Goal: Task Accomplishment & Management: Manage account settings

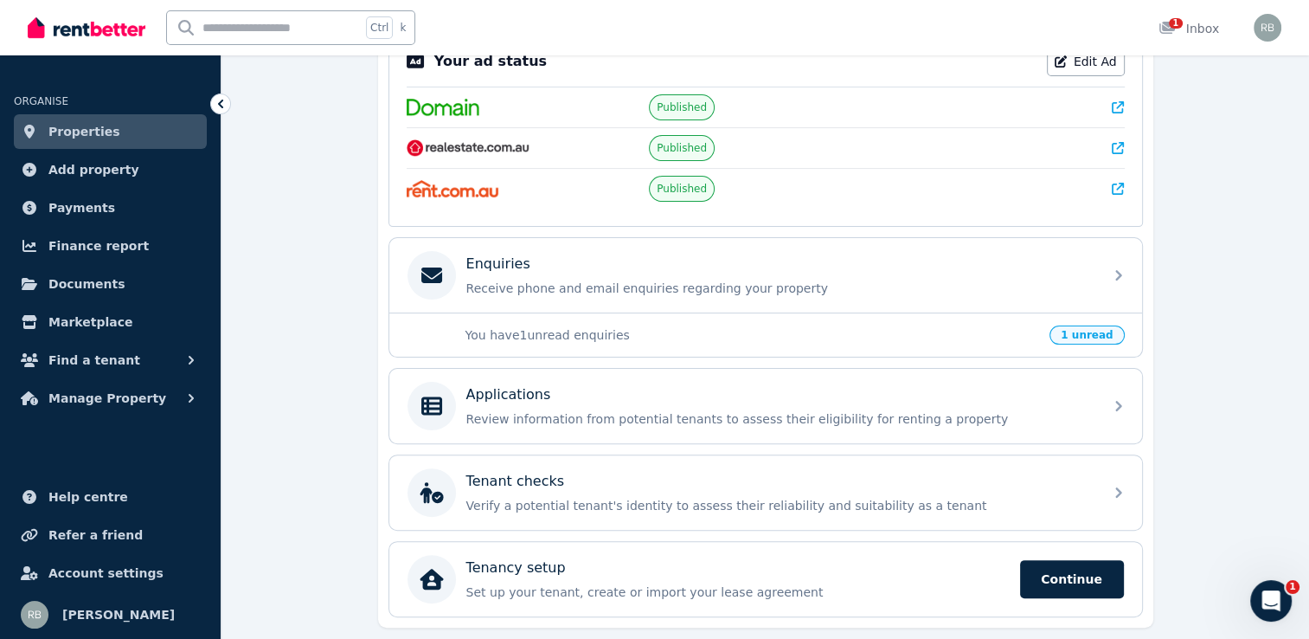
scroll to position [382, 0]
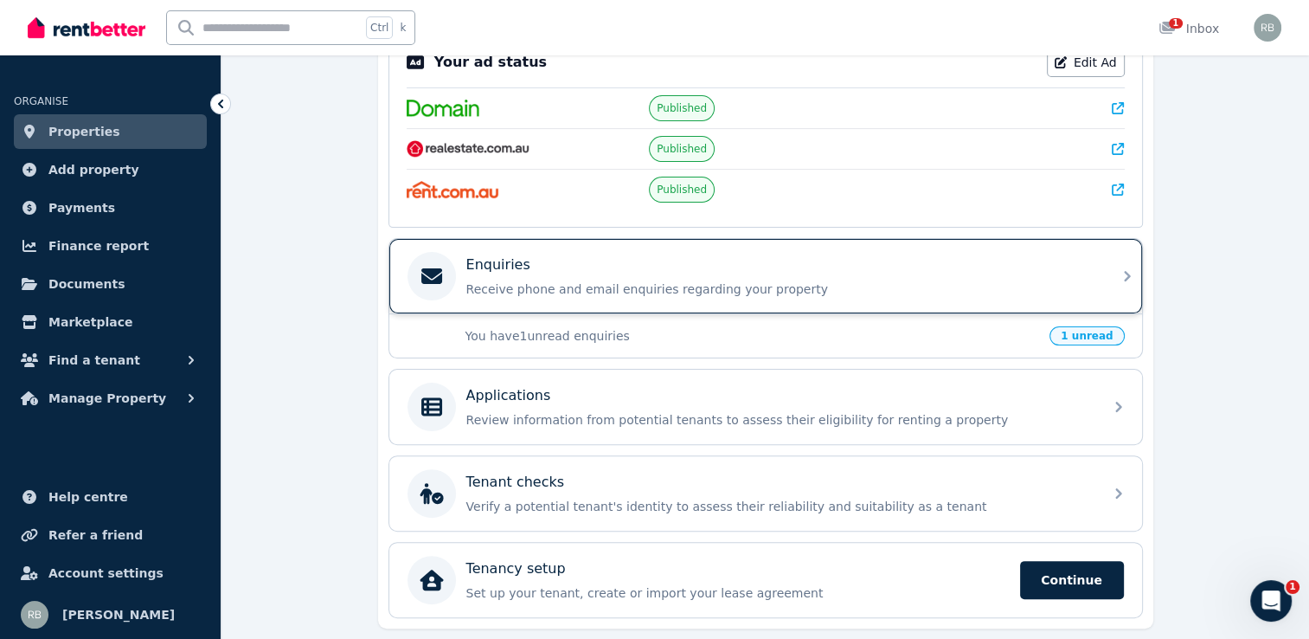
click at [1117, 279] on icon at bounding box center [1127, 276] width 21 height 21
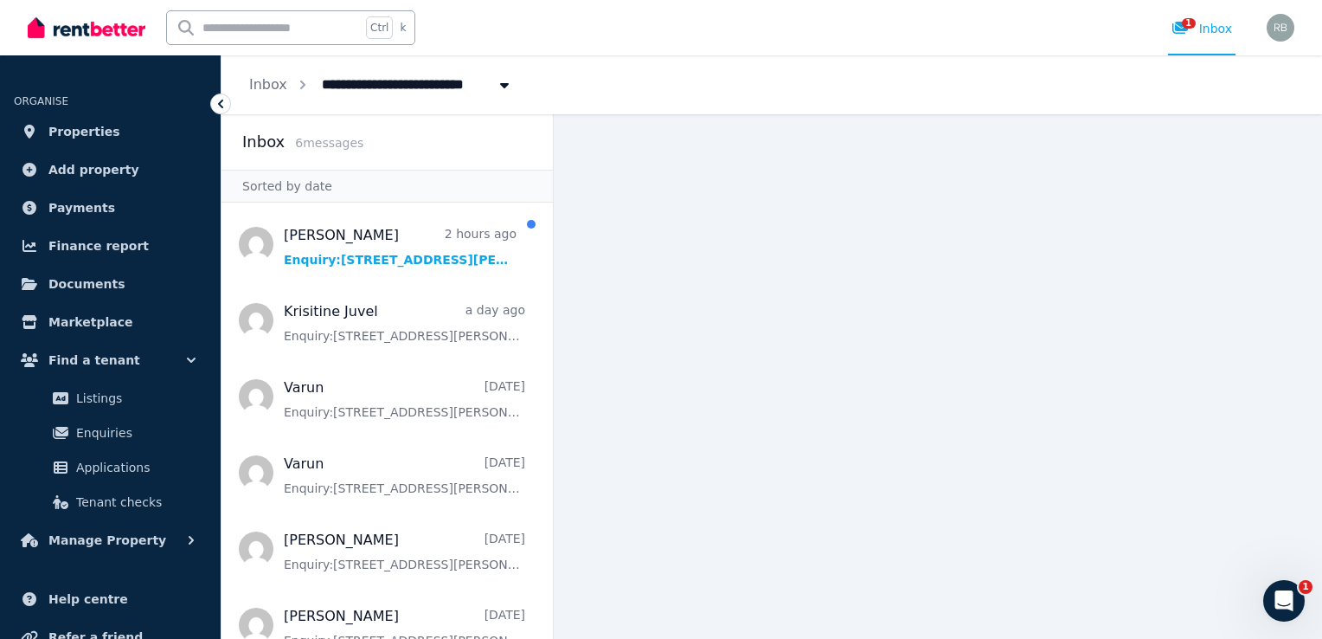
click at [221, 100] on icon at bounding box center [220, 103] width 17 height 17
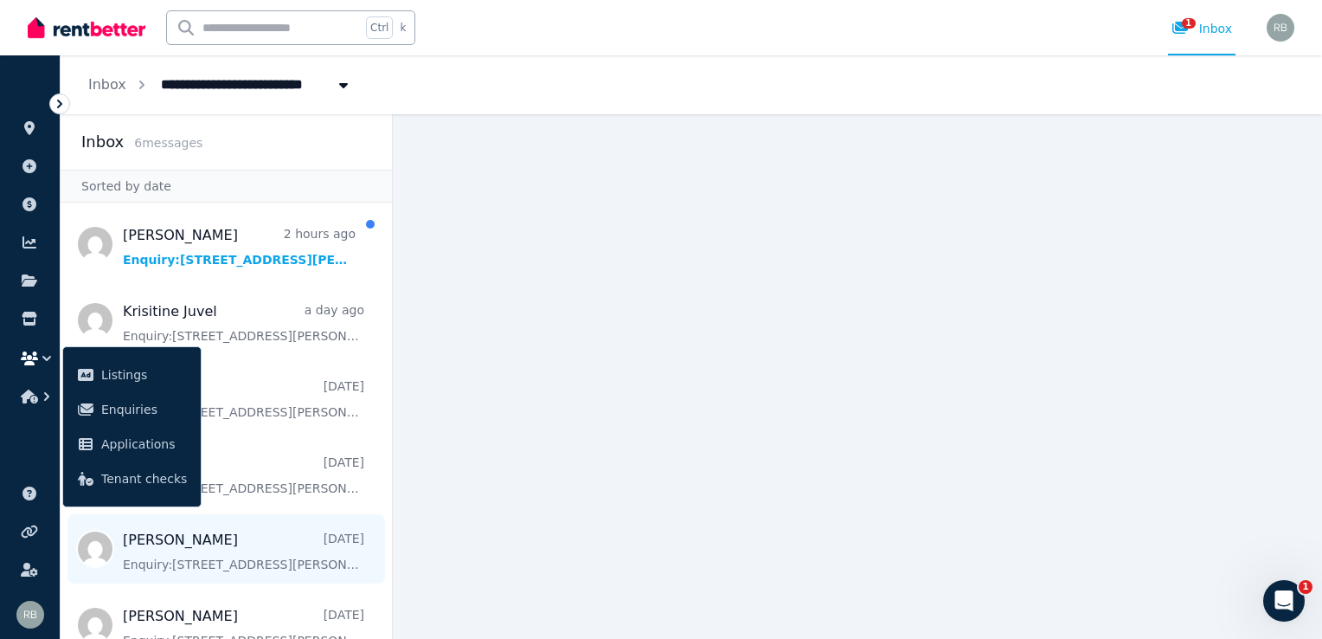
scroll to position [27, 0]
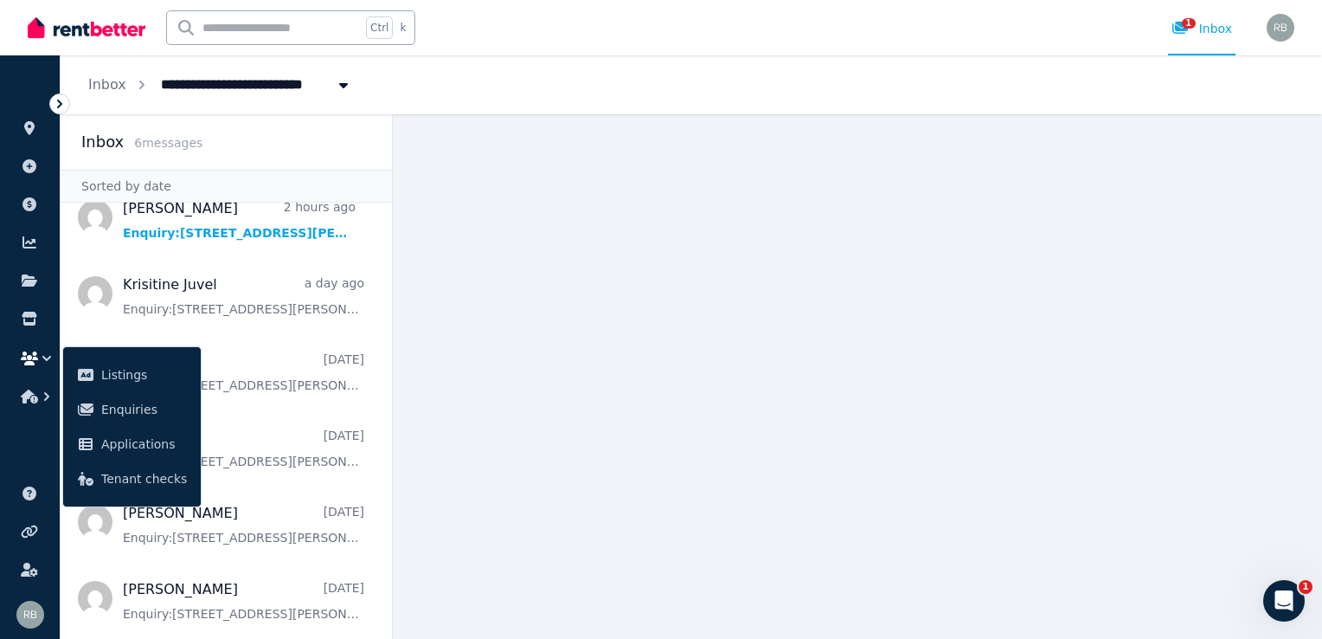
click at [570, 407] on main at bounding box center [857, 376] width 929 height 524
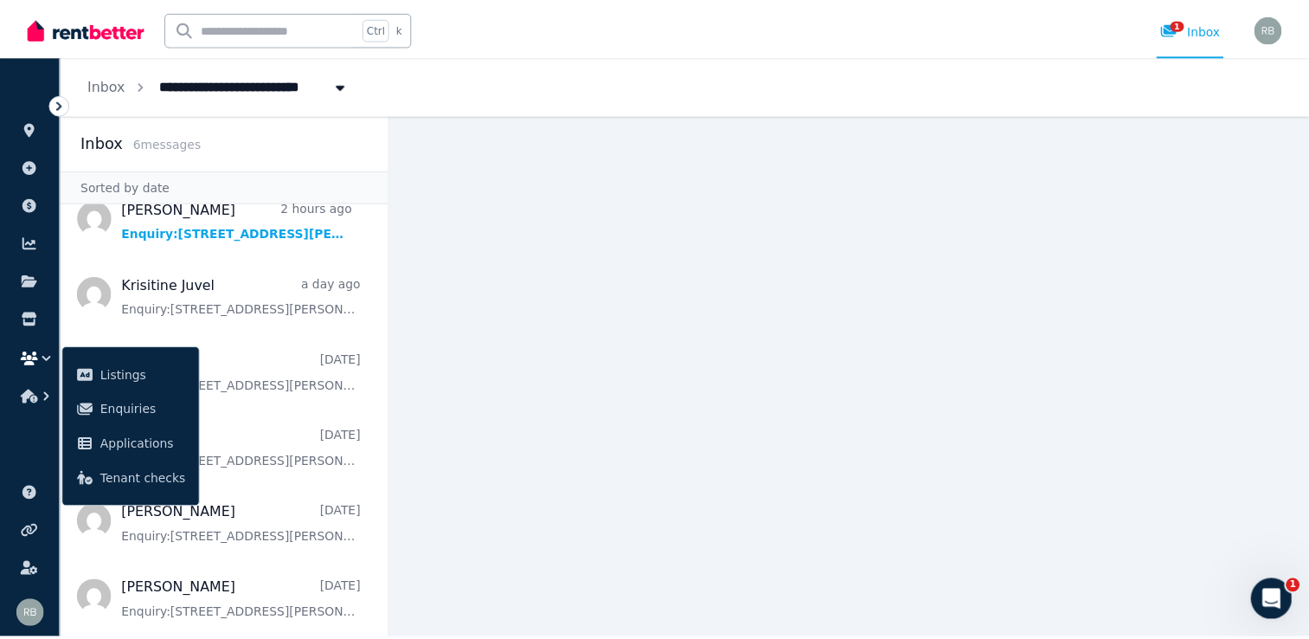
scroll to position [0, 0]
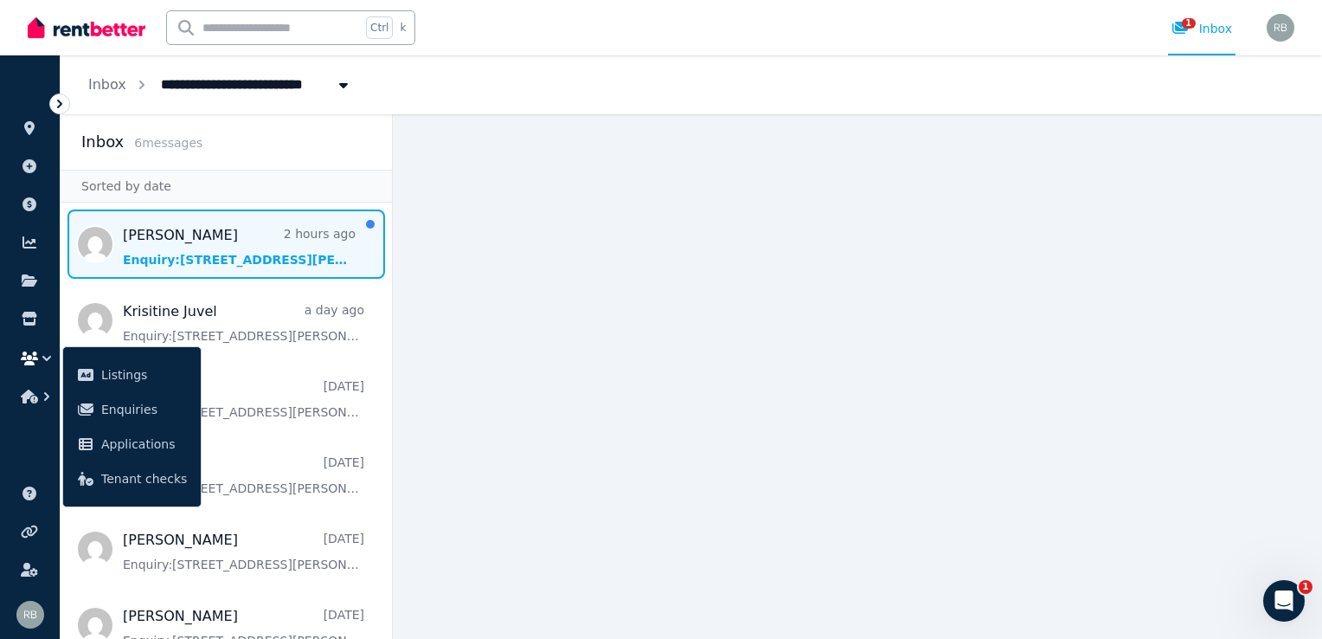
click at [278, 253] on span "Message list" at bounding box center [226, 243] width 331 height 69
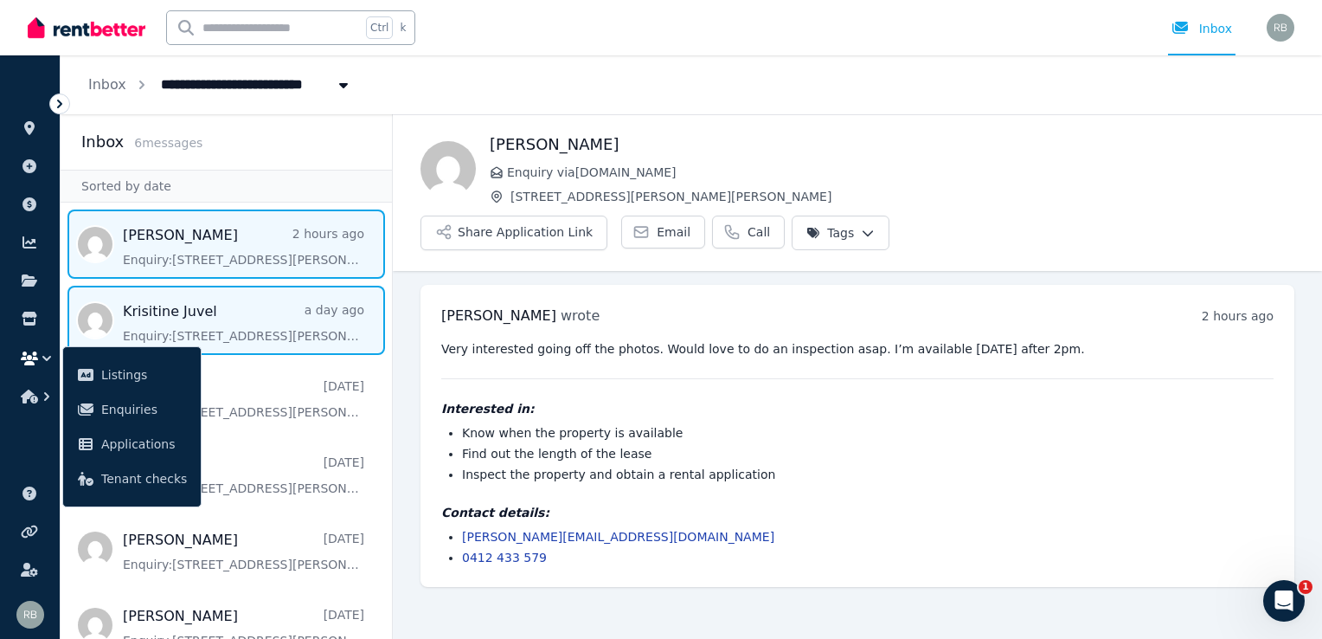
click at [242, 328] on span "Message list" at bounding box center [226, 320] width 331 height 69
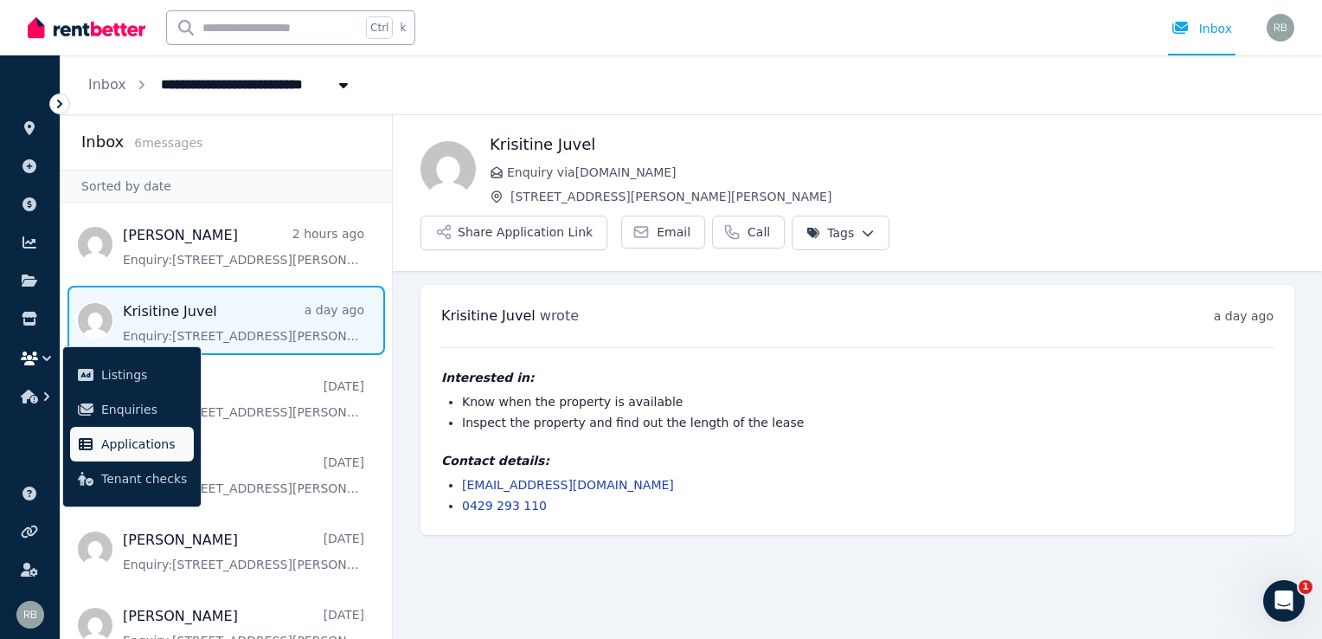
click at [152, 441] on span "Applications" at bounding box center [144, 443] width 86 height 21
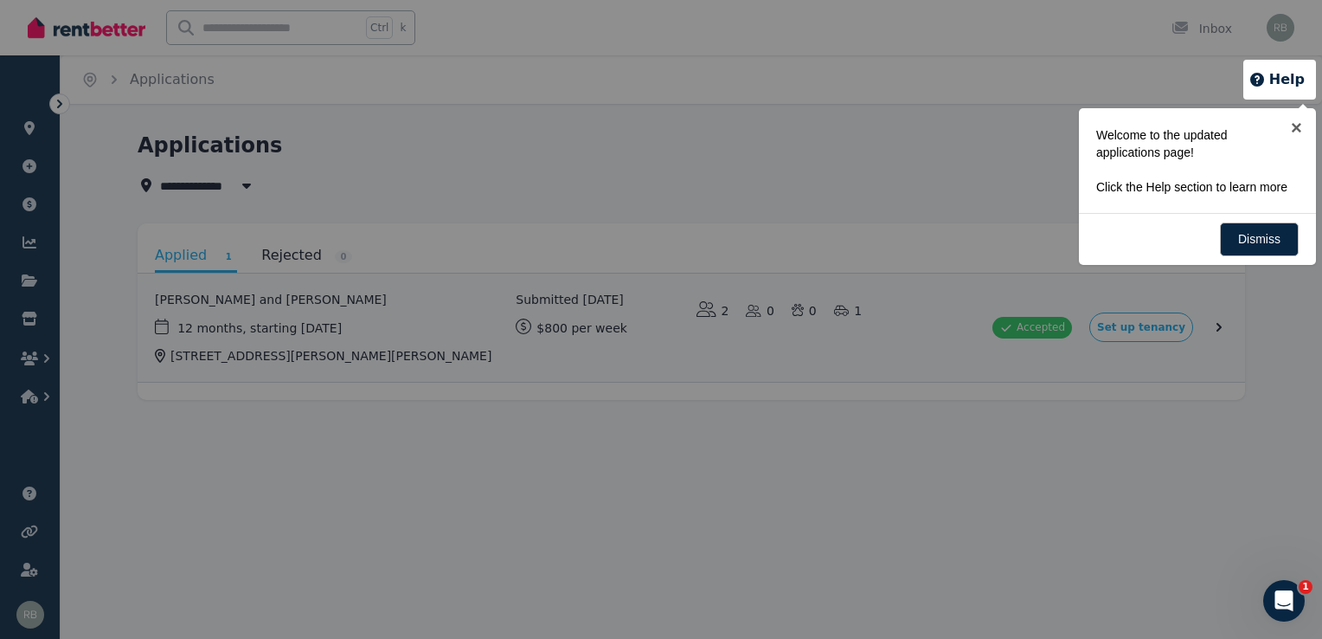
click at [595, 454] on div at bounding box center [661, 319] width 1322 height 639
click at [1301, 126] on link "×" at bounding box center [1296, 127] width 39 height 39
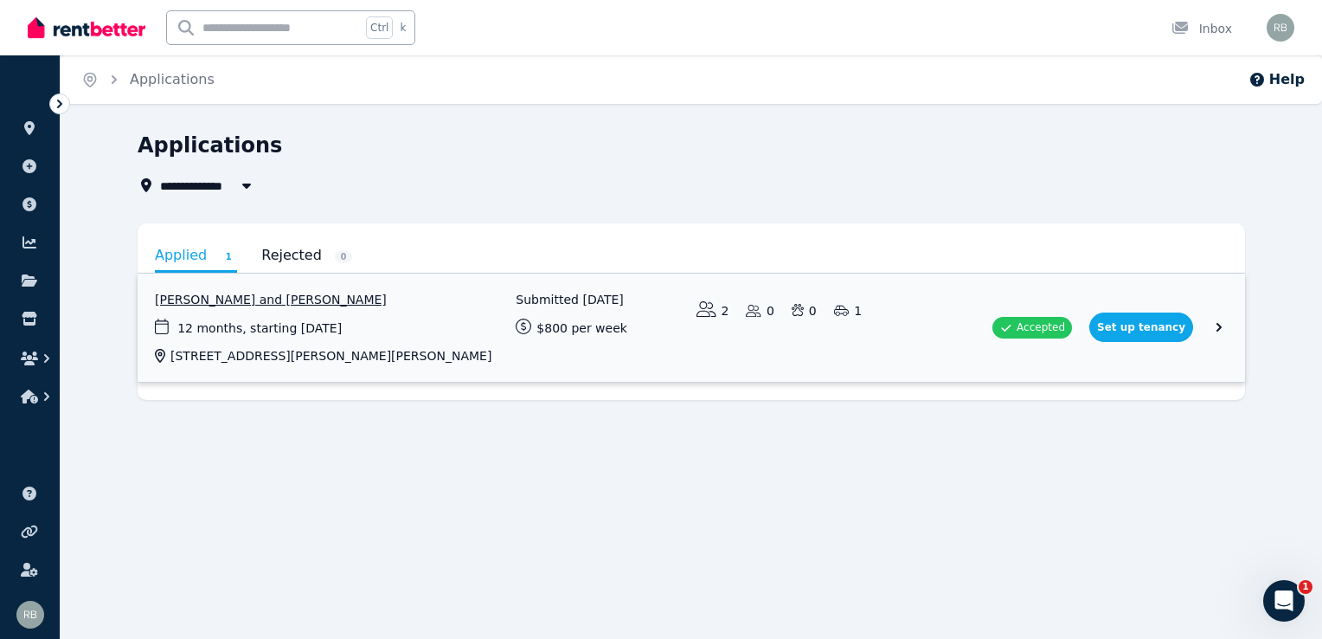
click at [461, 332] on link "View application: Oluwanifemi Olumide and Adebayo Olumide" at bounding box center [691, 327] width 1107 height 108
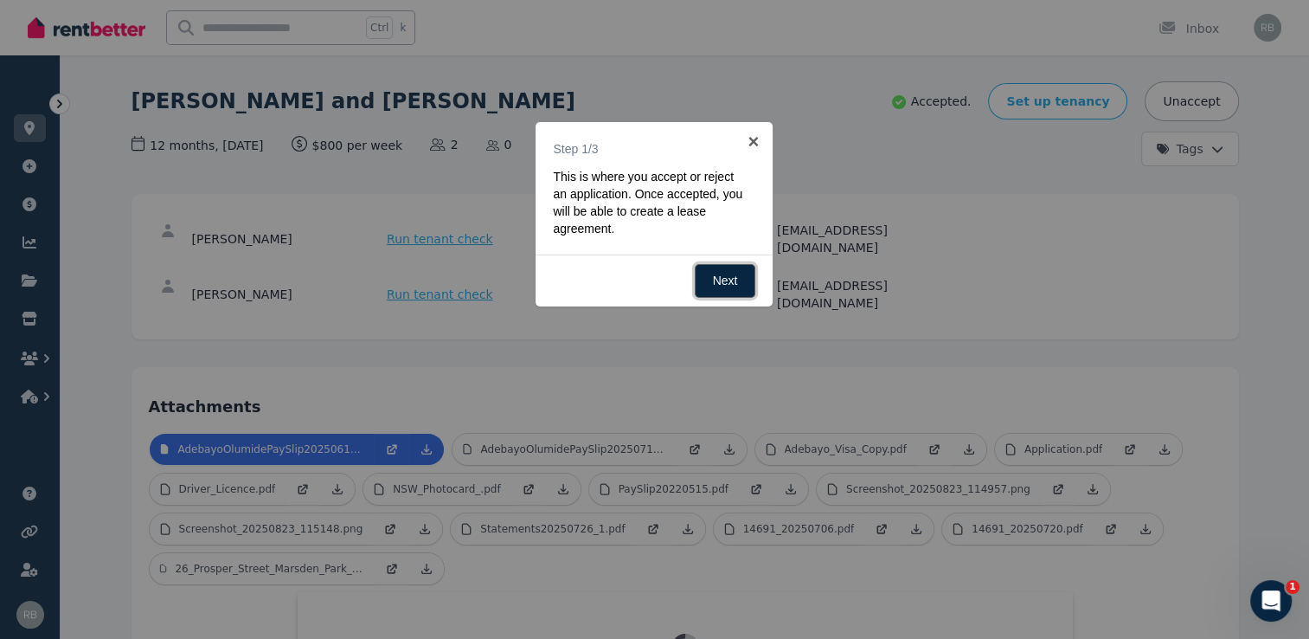
scroll to position [111, 0]
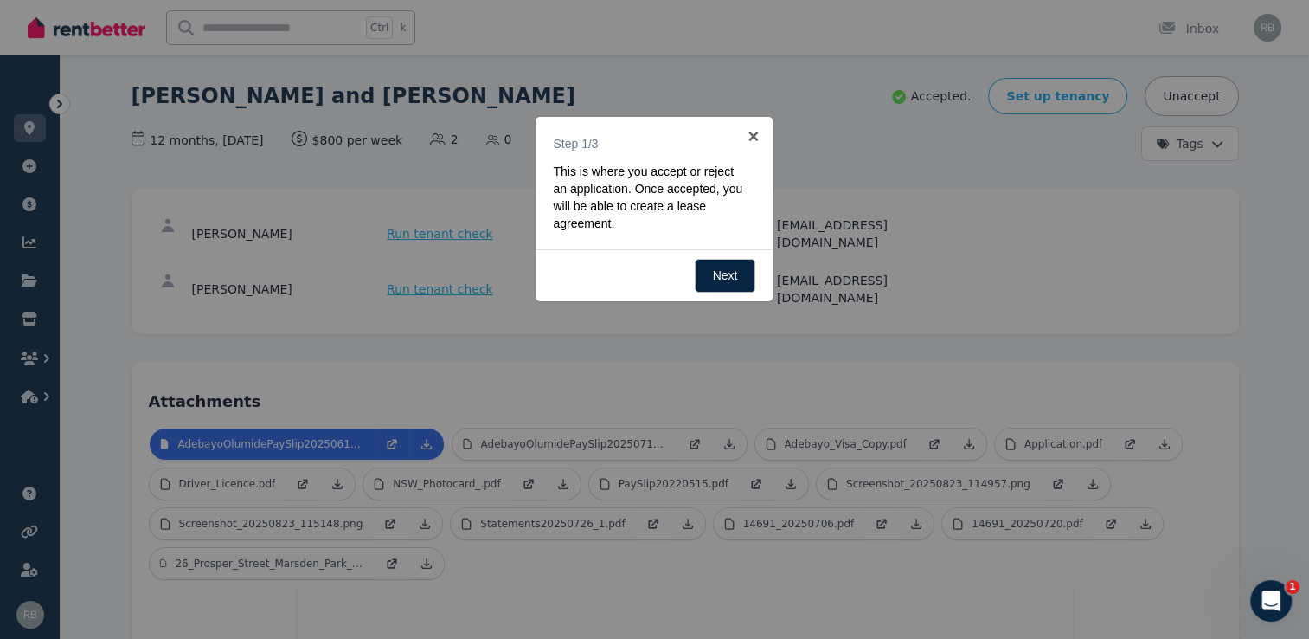
click at [509, 314] on div at bounding box center [654, 319] width 1309 height 639
click at [749, 132] on link "×" at bounding box center [753, 136] width 39 height 39
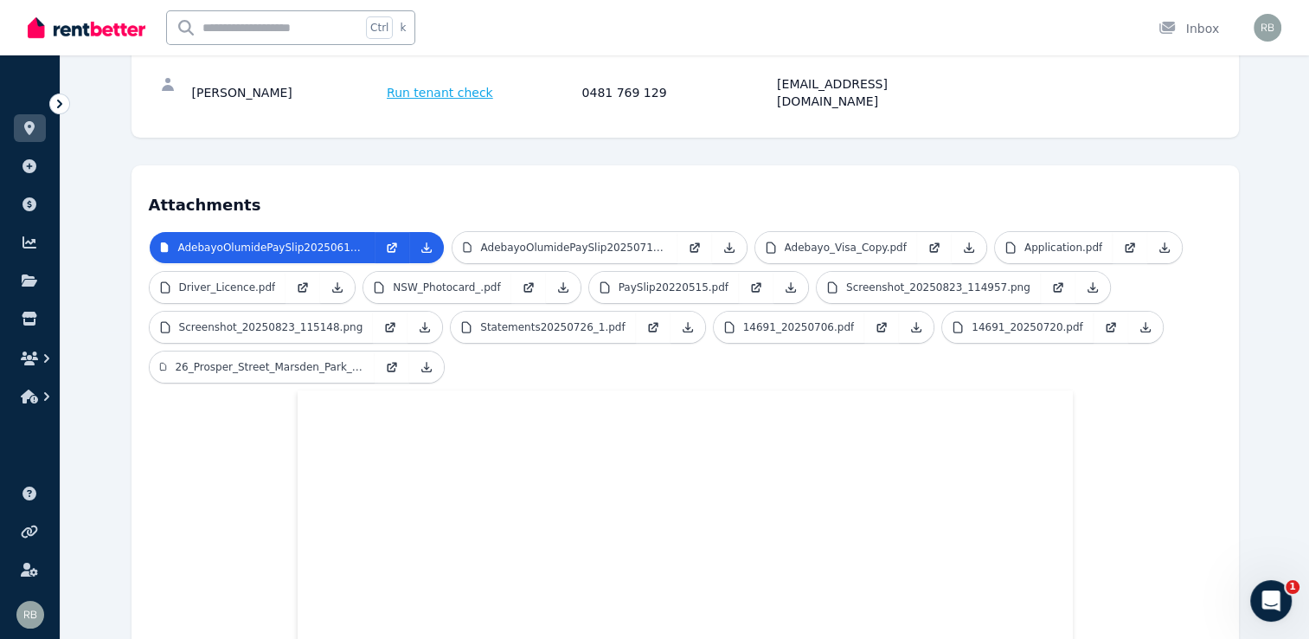
scroll to position [301, 0]
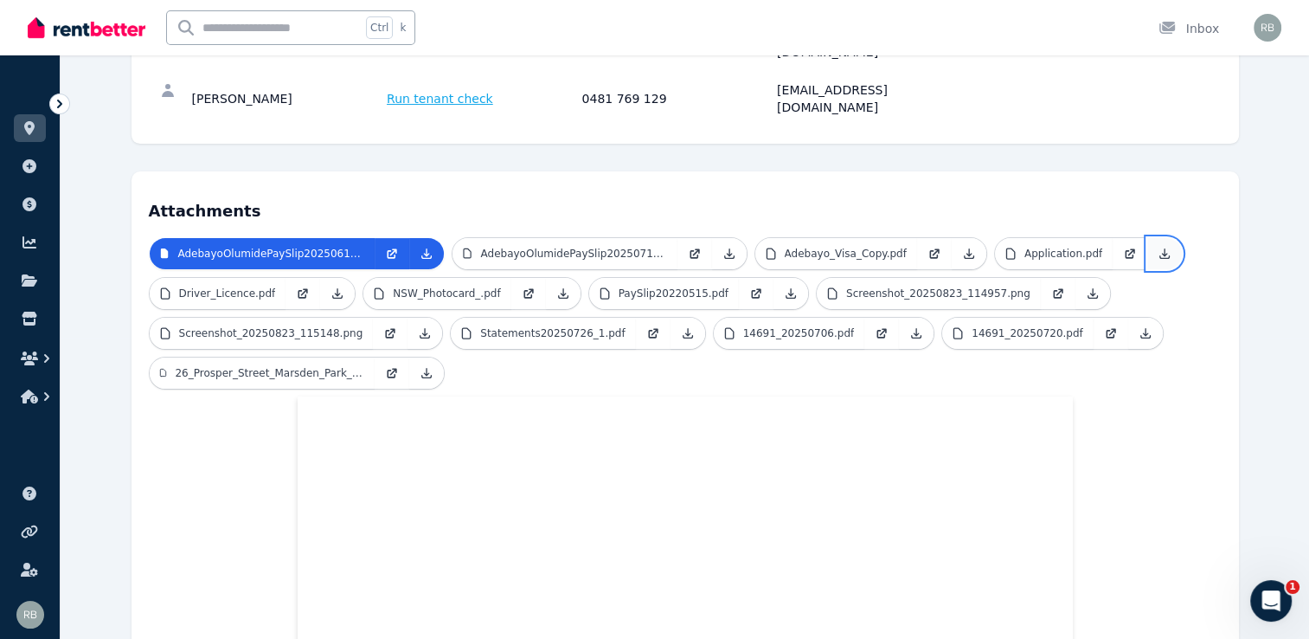
click at [1160, 249] on icon at bounding box center [1165, 254] width 10 height 10
click at [330, 326] on p "Screenshot_20250823_115148.png" at bounding box center [271, 333] width 184 height 14
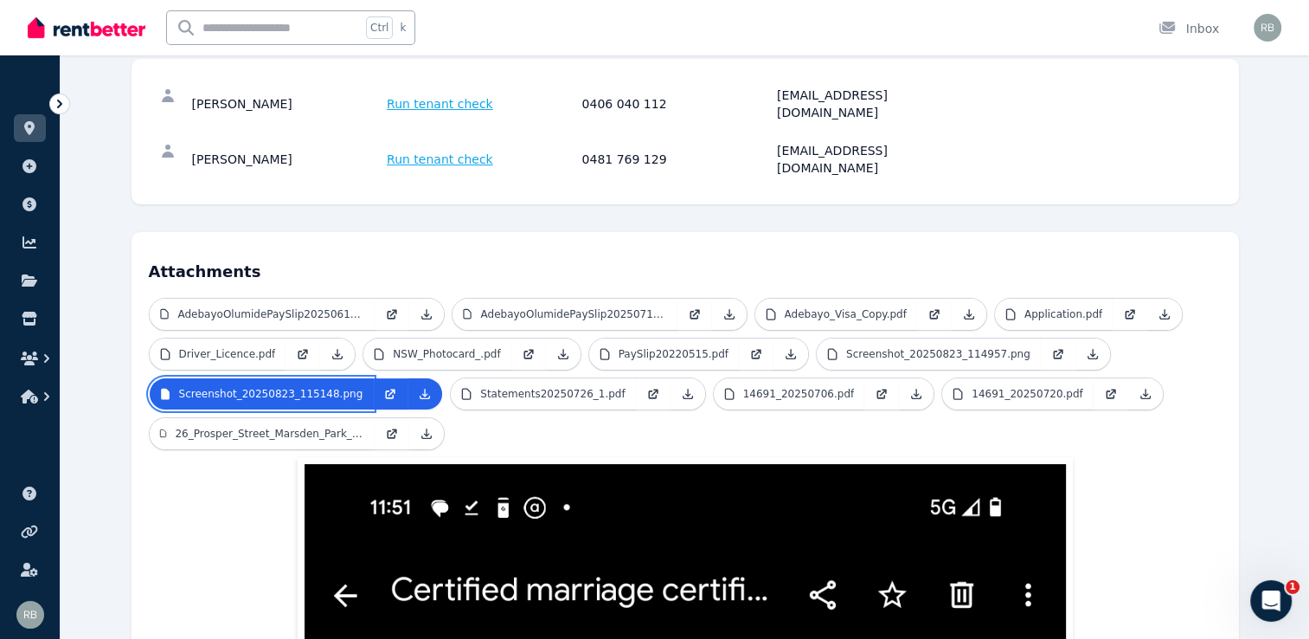
scroll to position [234, 0]
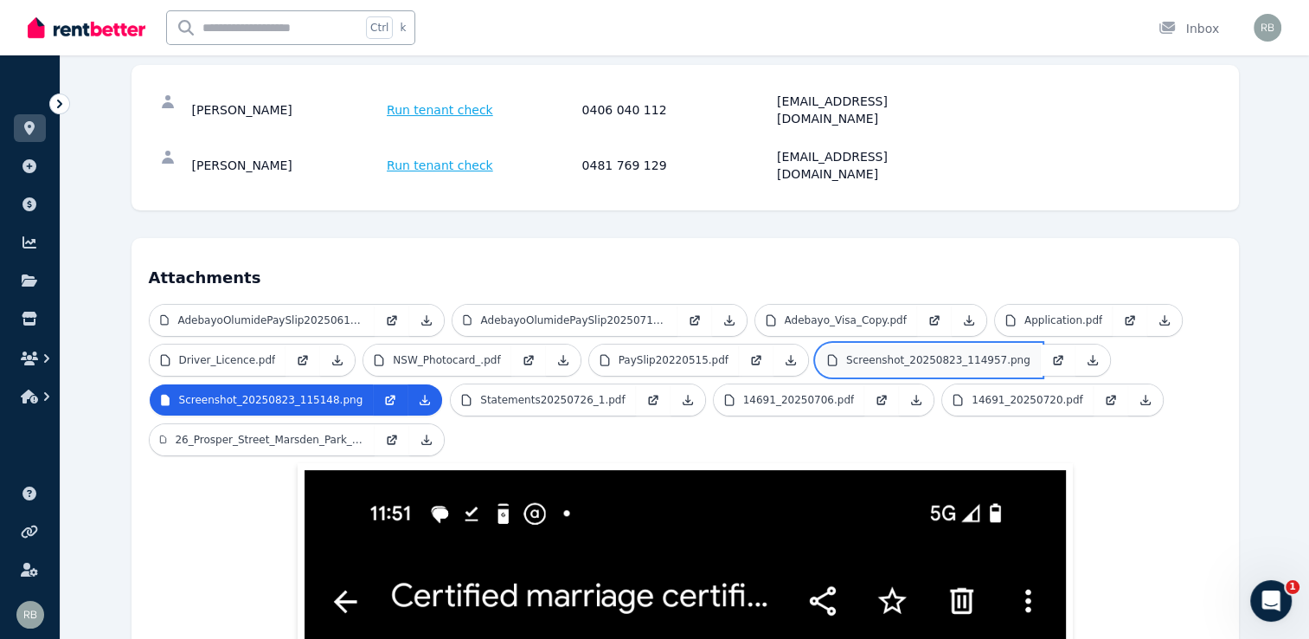
click at [900, 353] on p "Screenshot_20250823_114957.png" at bounding box center [938, 360] width 184 height 14
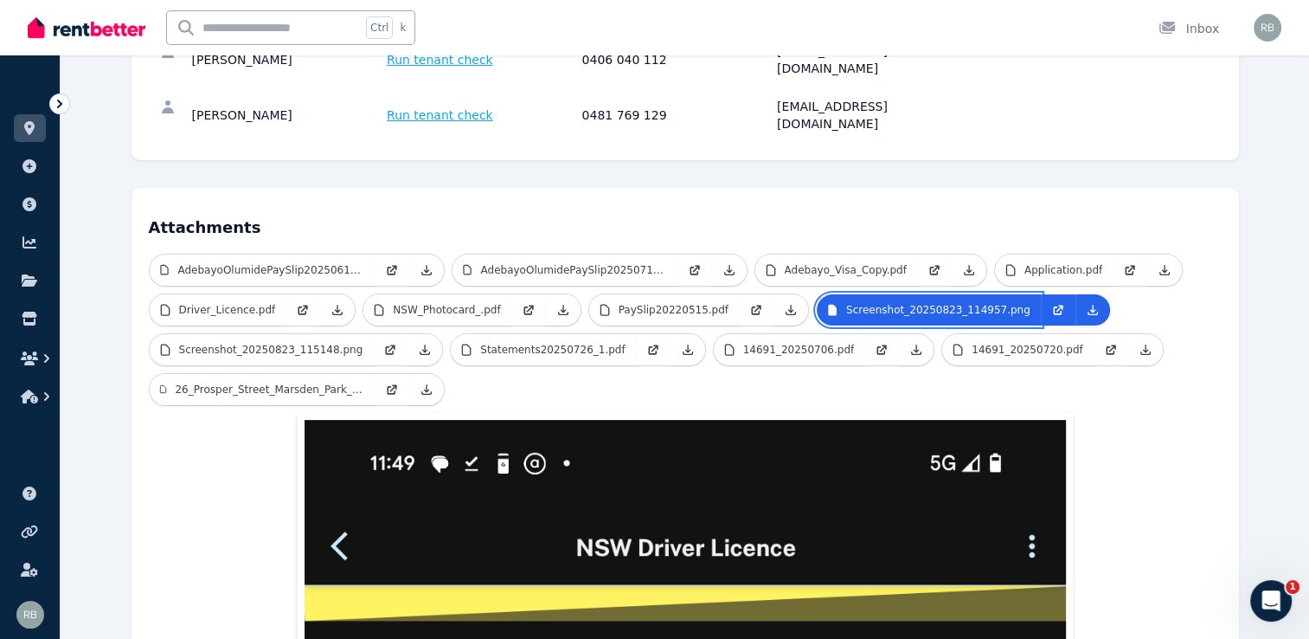
scroll to position [282, 0]
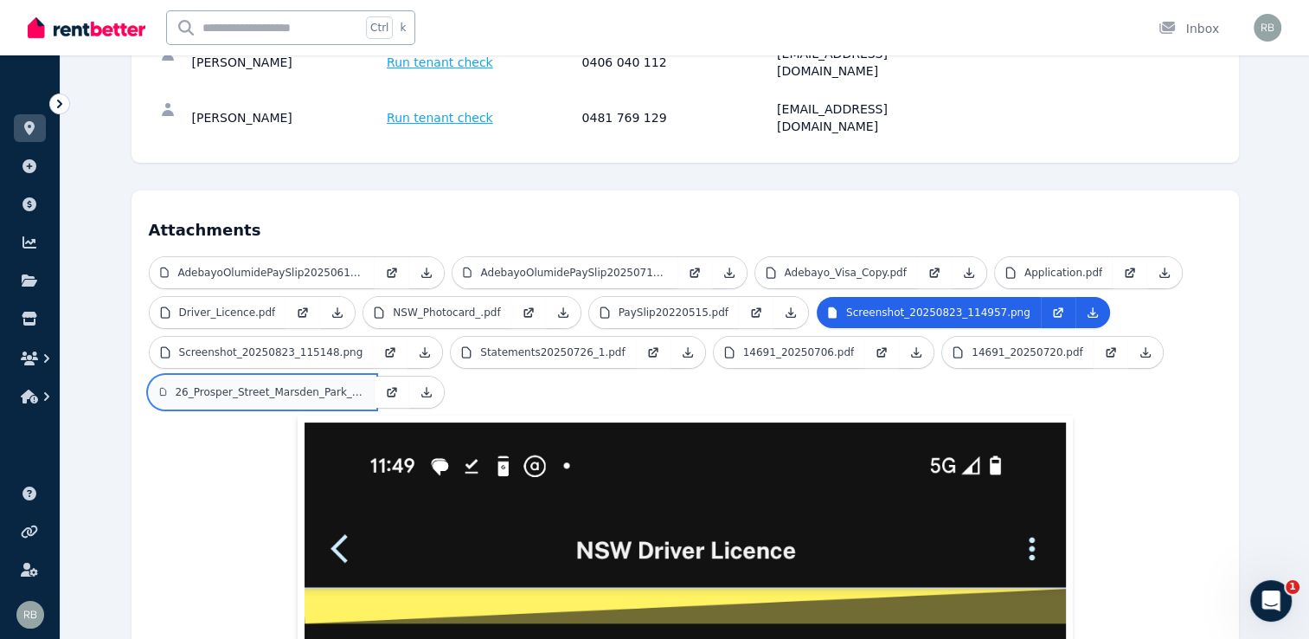
click at [336, 385] on p "26_Prosper_Street_Marsden_Park_NSW_2765.pdf" at bounding box center [269, 392] width 189 height 14
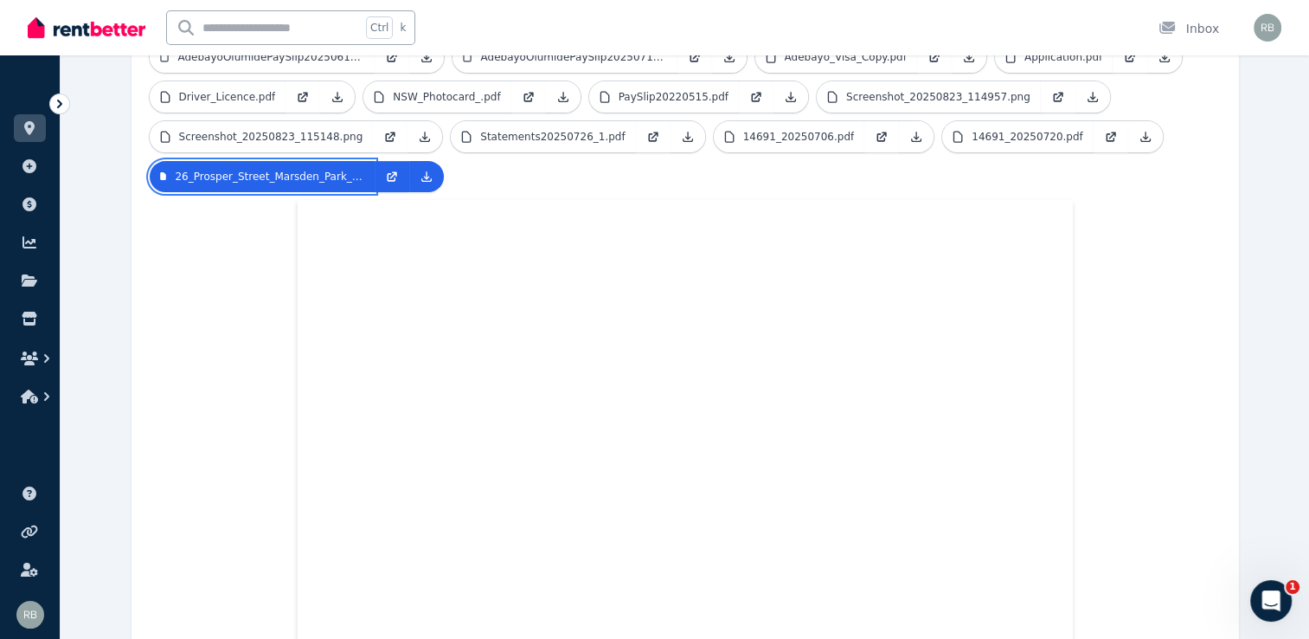
scroll to position [498, 0]
click at [45, 355] on icon "button" at bounding box center [46, 358] width 5 height 9
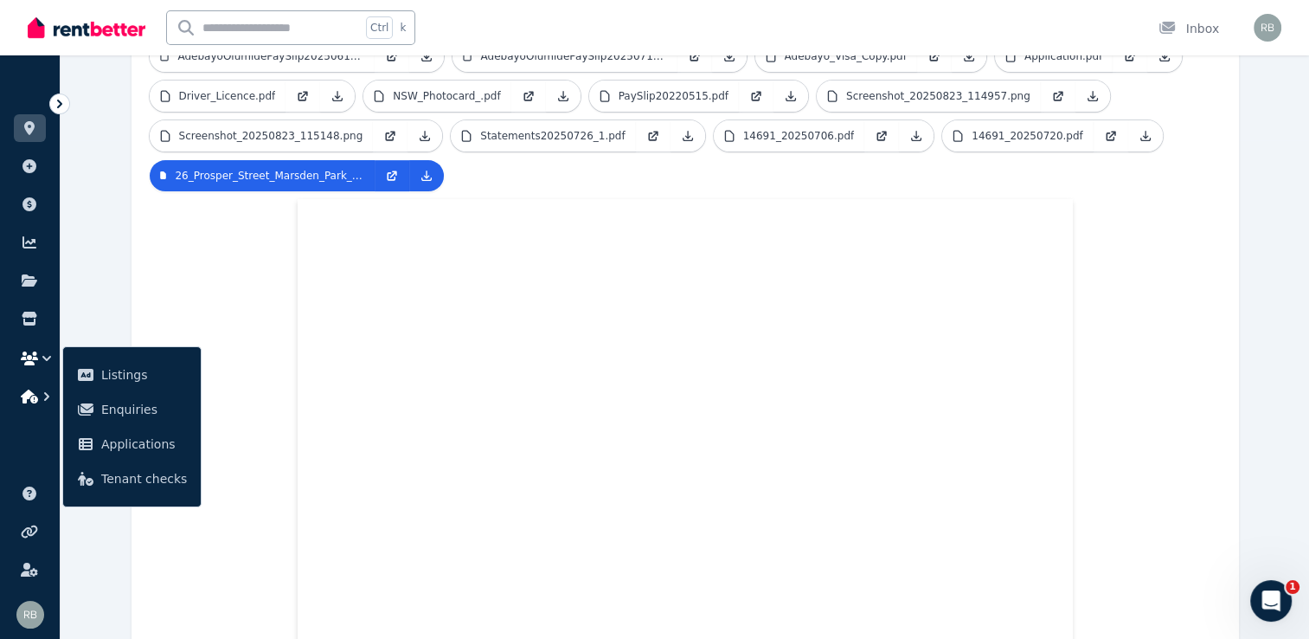
click at [41, 388] on icon "button" at bounding box center [46, 396] width 17 height 17
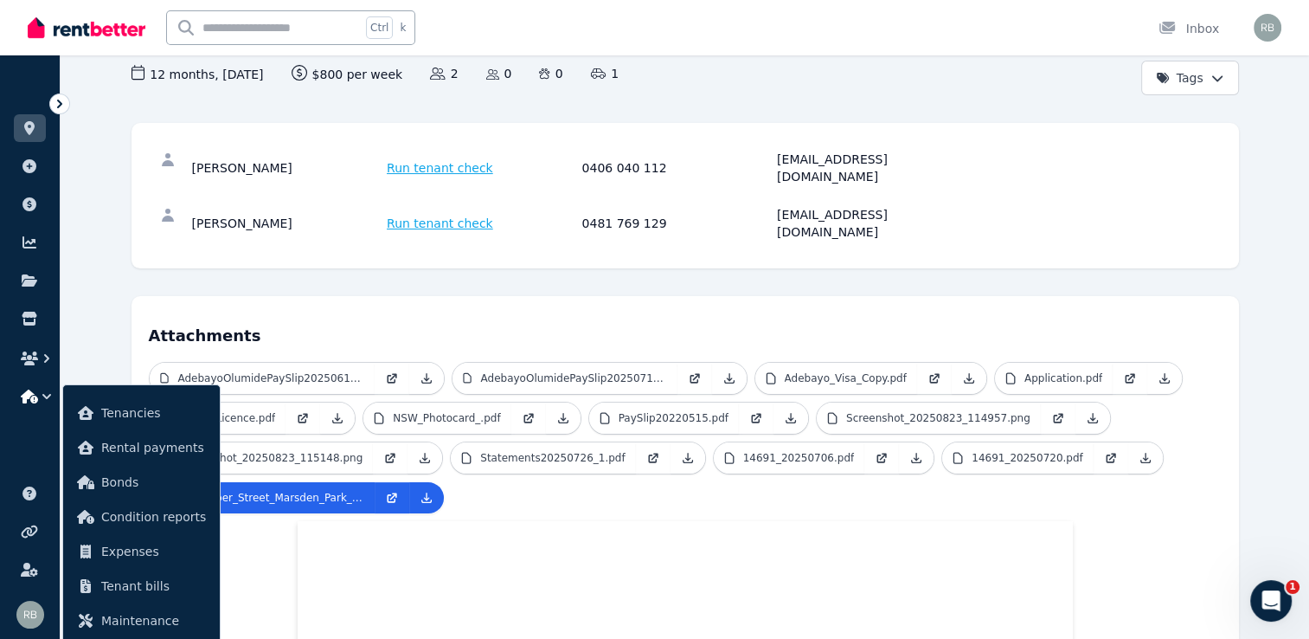
scroll to position [0, 0]
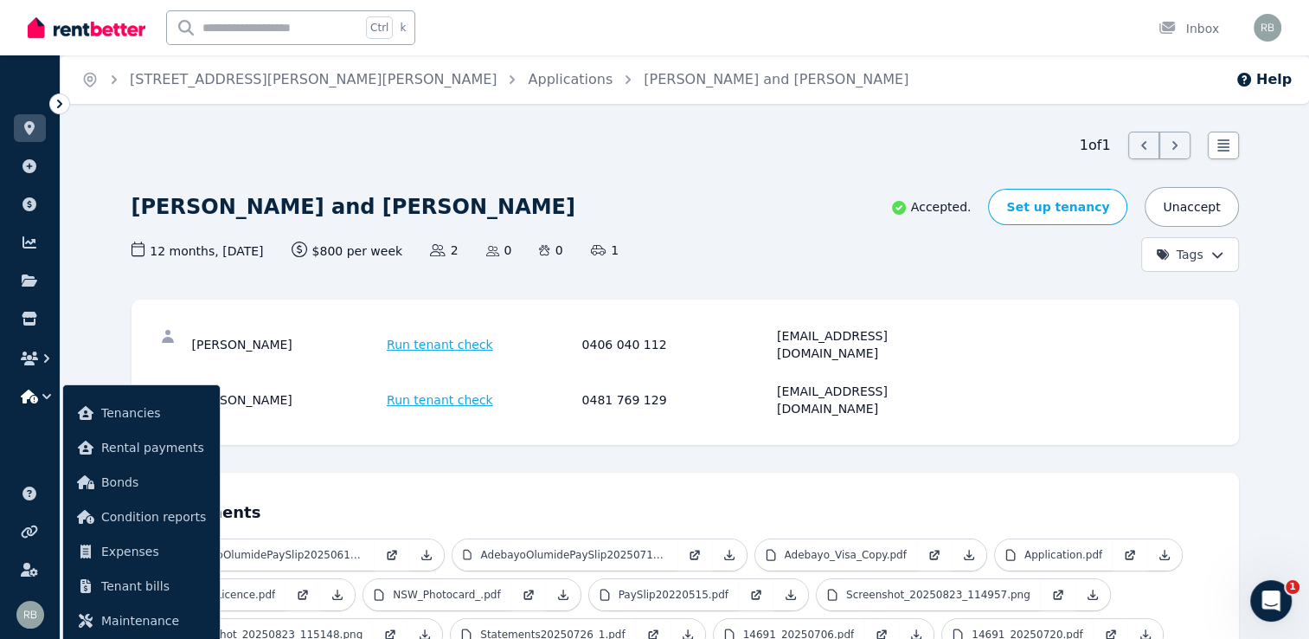
click at [59, 105] on icon at bounding box center [59, 103] width 17 height 17
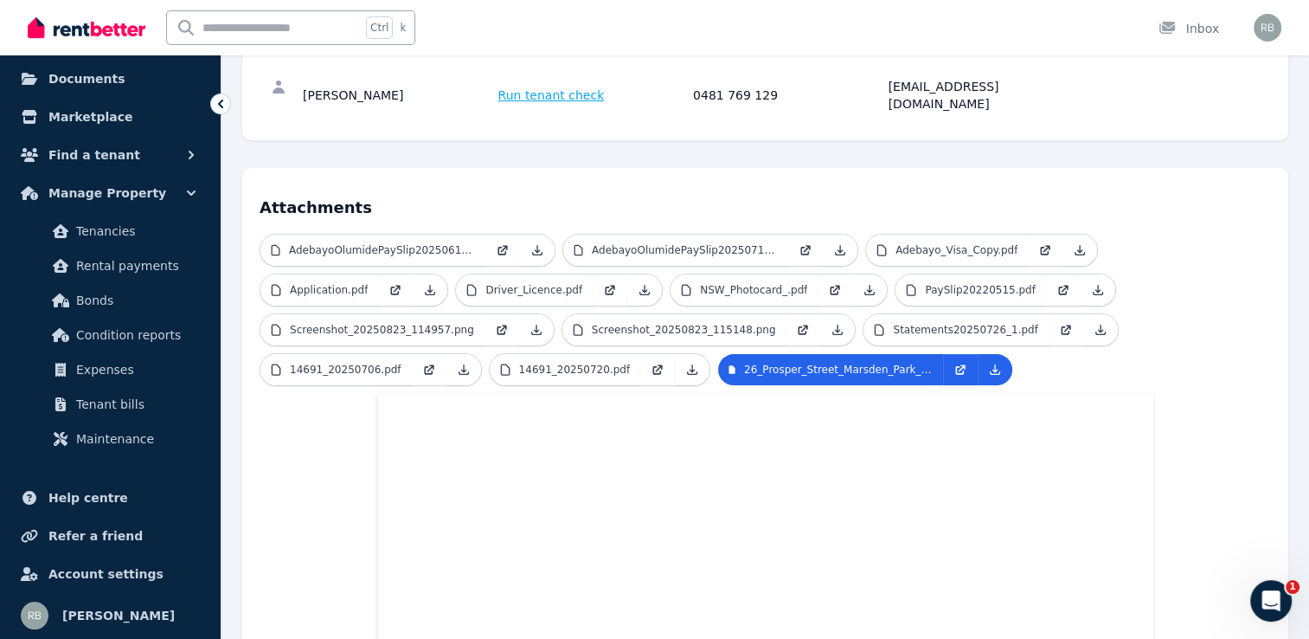
scroll to position [291, 0]
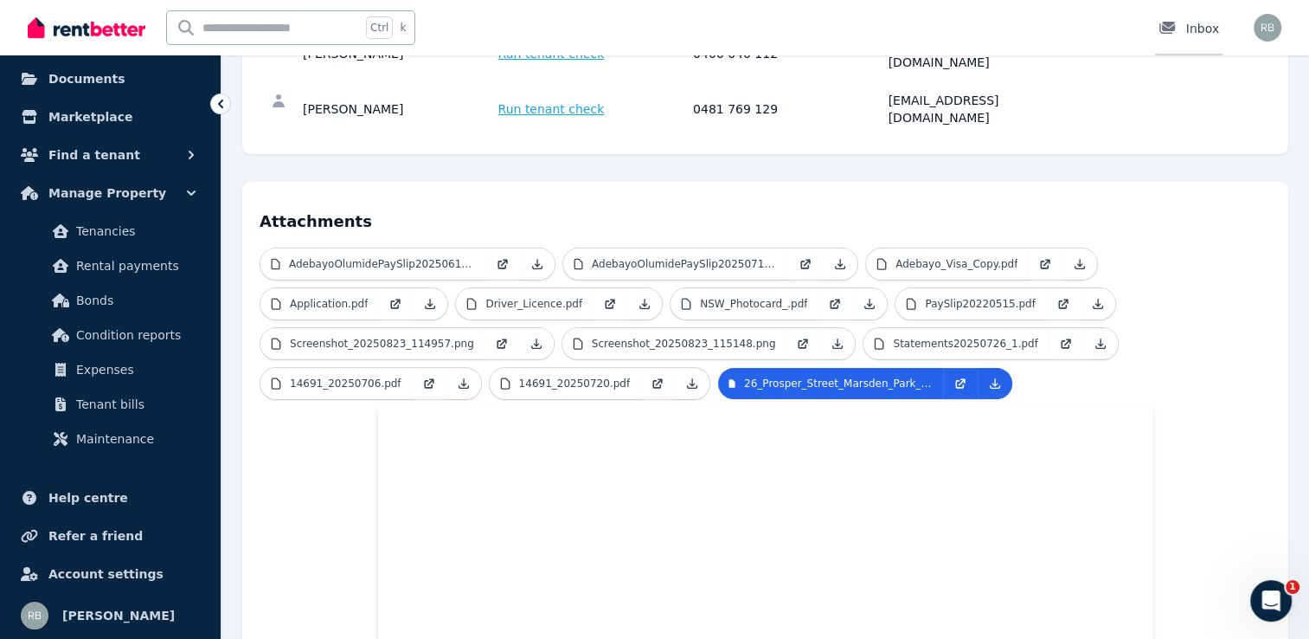
click at [1182, 27] on div at bounding box center [1172, 28] width 28 height 17
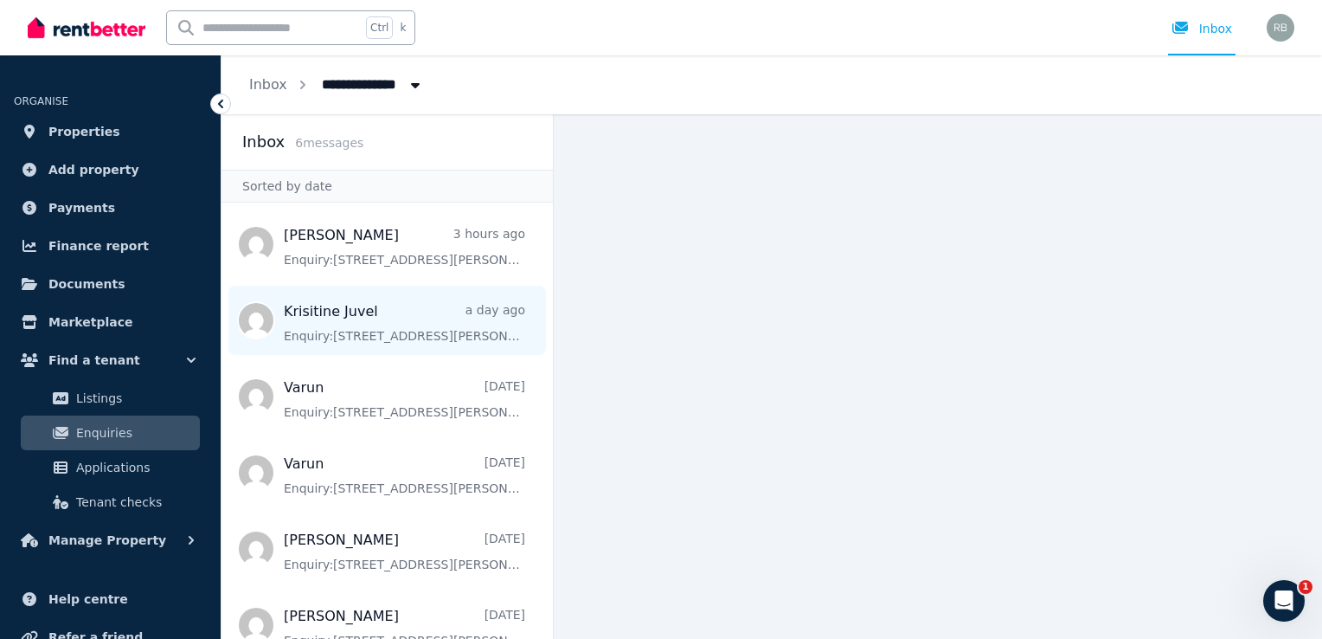
scroll to position [27, 0]
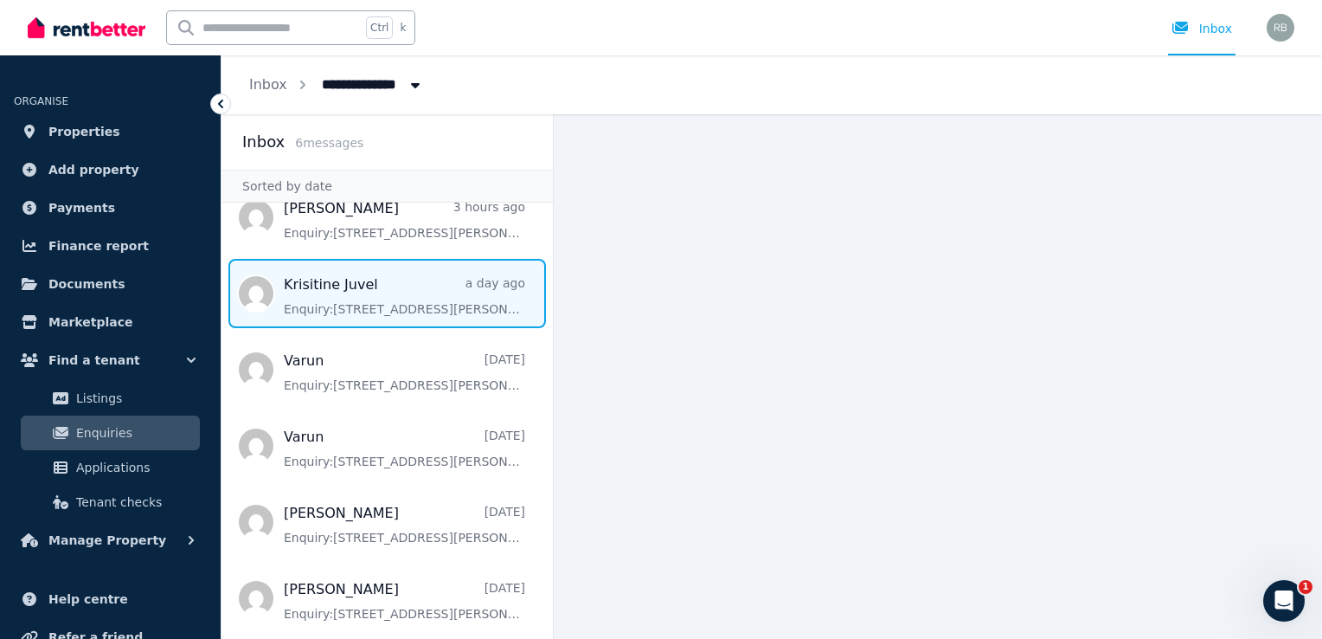
click at [424, 286] on span "Message list" at bounding box center [386, 293] width 331 height 69
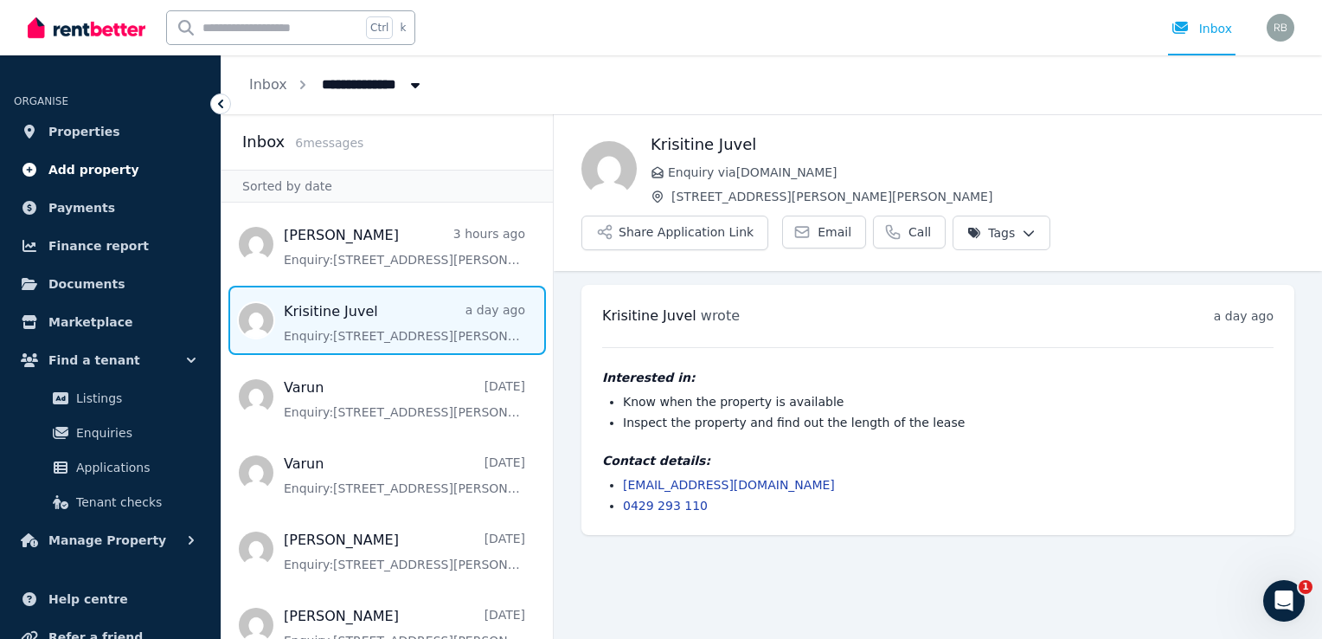
click at [113, 177] on span "Add property" at bounding box center [93, 169] width 91 height 21
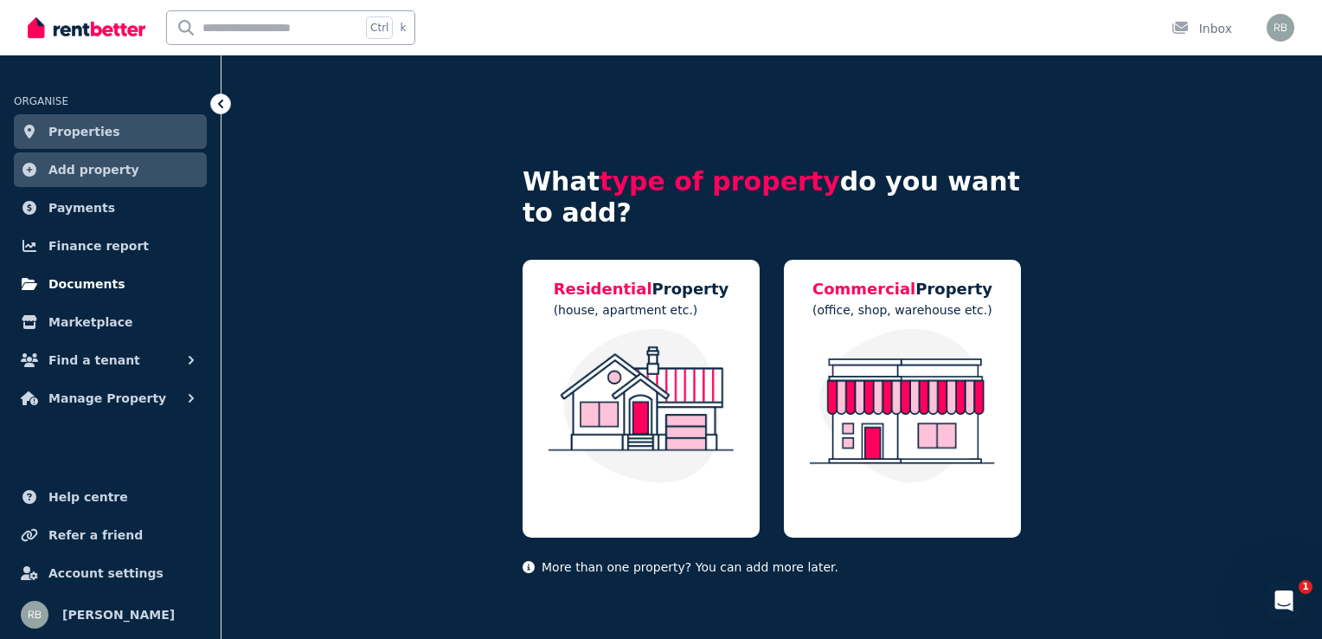
click at [112, 279] on link "Documents" at bounding box center [110, 283] width 193 height 35
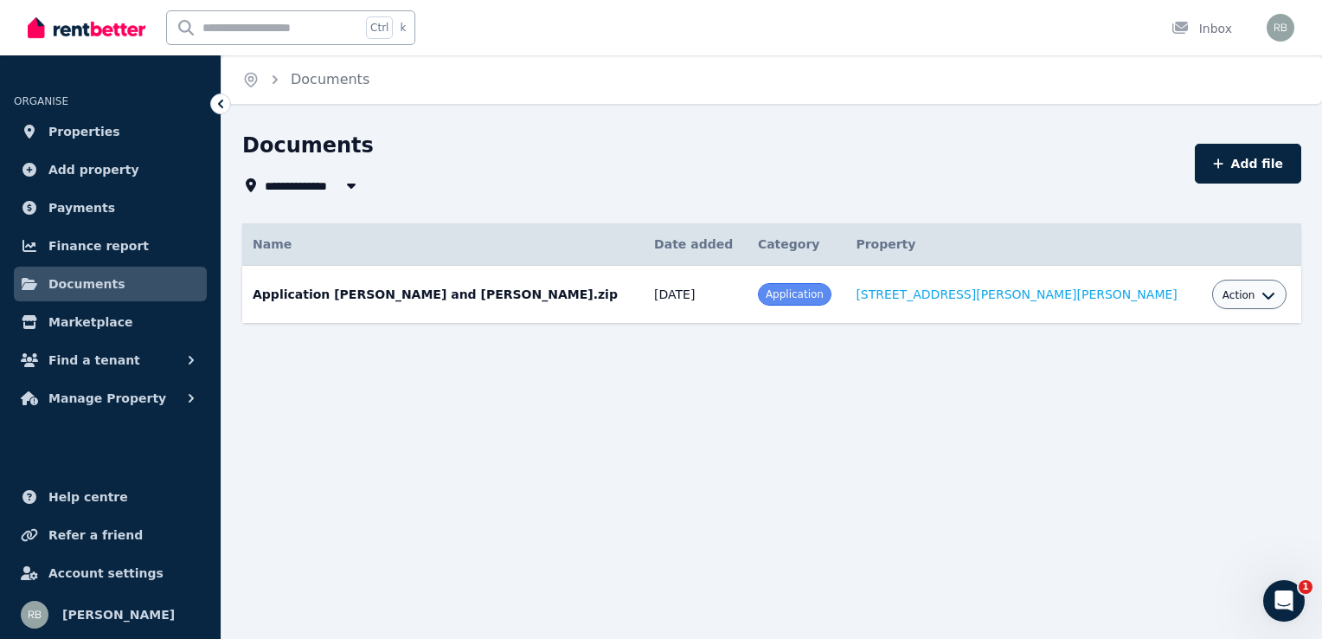
click at [644, 296] on td "Application [PERSON_NAME] and [PERSON_NAME].zip Date added: [DATE] Category: Ap…" at bounding box center [442, 295] width 401 height 58
click at [122, 281] on link "Documents" at bounding box center [110, 283] width 193 height 35
click at [455, 302] on td "Application [PERSON_NAME] and [PERSON_NAME].zip Date added: [DATE] Category: Ap…" at bounding box center [442, 295] width 401 height 58
click at [475, 292] on td "Application [PERSON_NAME] and [PERSON_NAME].zip Date added: [DATE] Category: Ap…" at bounding box center [442, 295] width 401 height 58
click at [1062, 299] on link "[STREET_ADDRESS][PERSON_NAME][PERSON_NAME]" at bounding box center [1016, 294] width 321 height 14
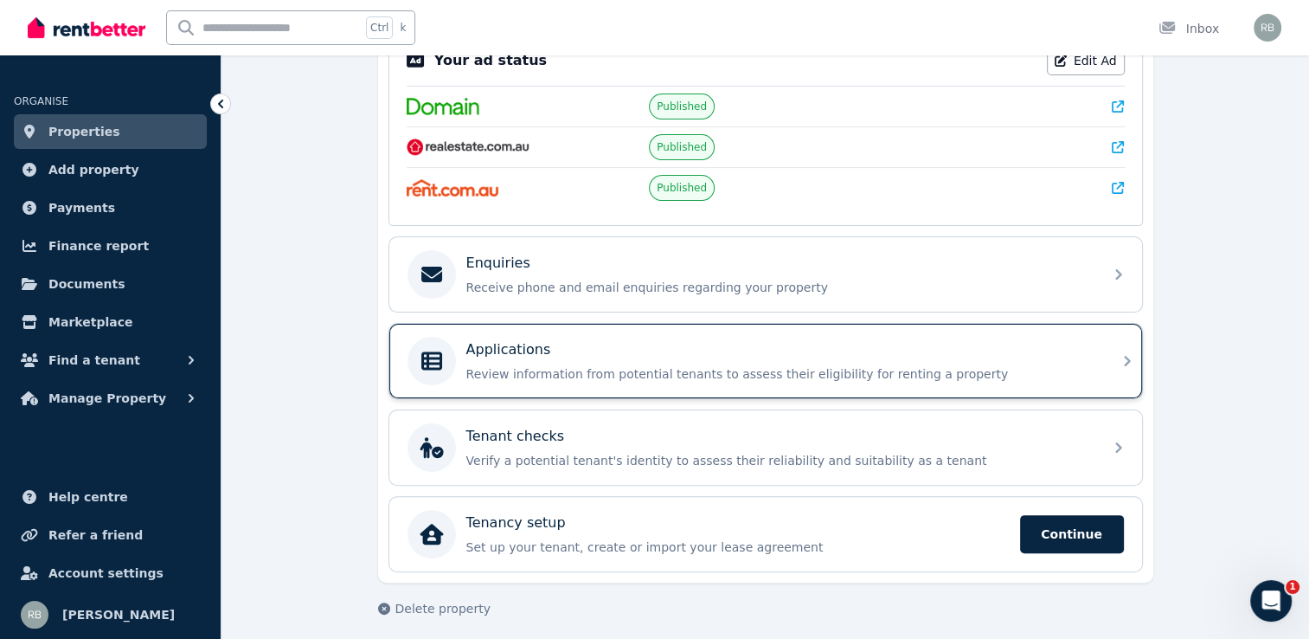
scroll to position [387, 0]
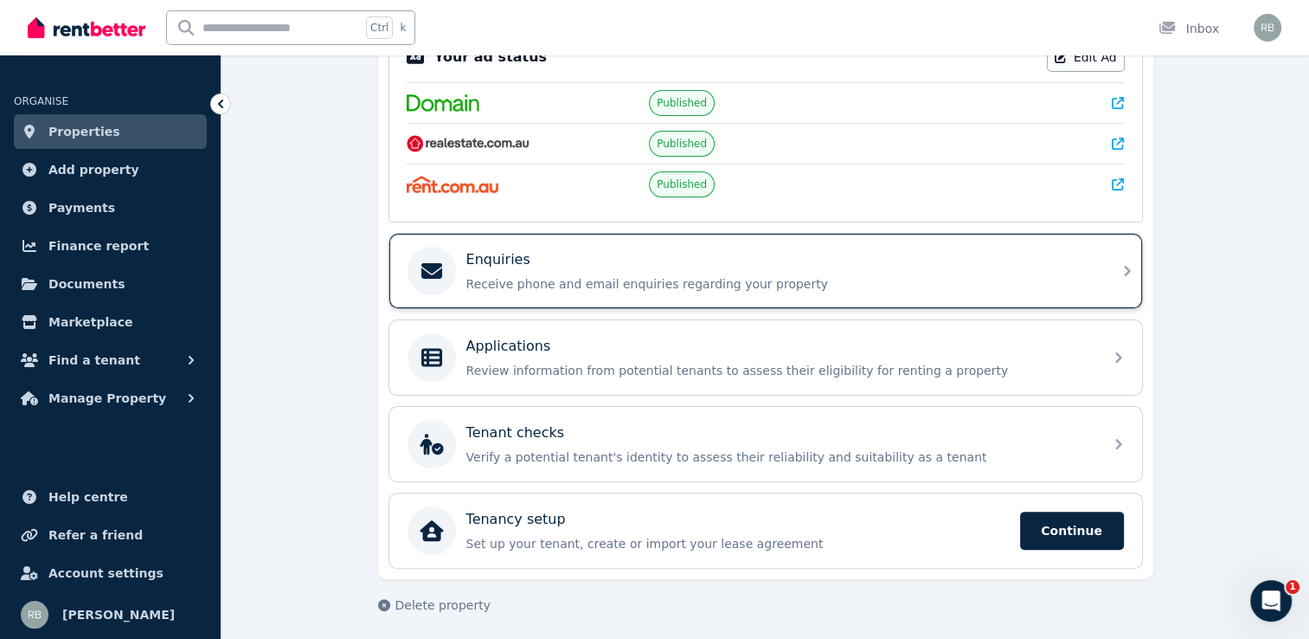
click at [1083, 275] on p "Receive phone and email enquiries regarding your property" at bounding box center [779, 283] width 626 height 17
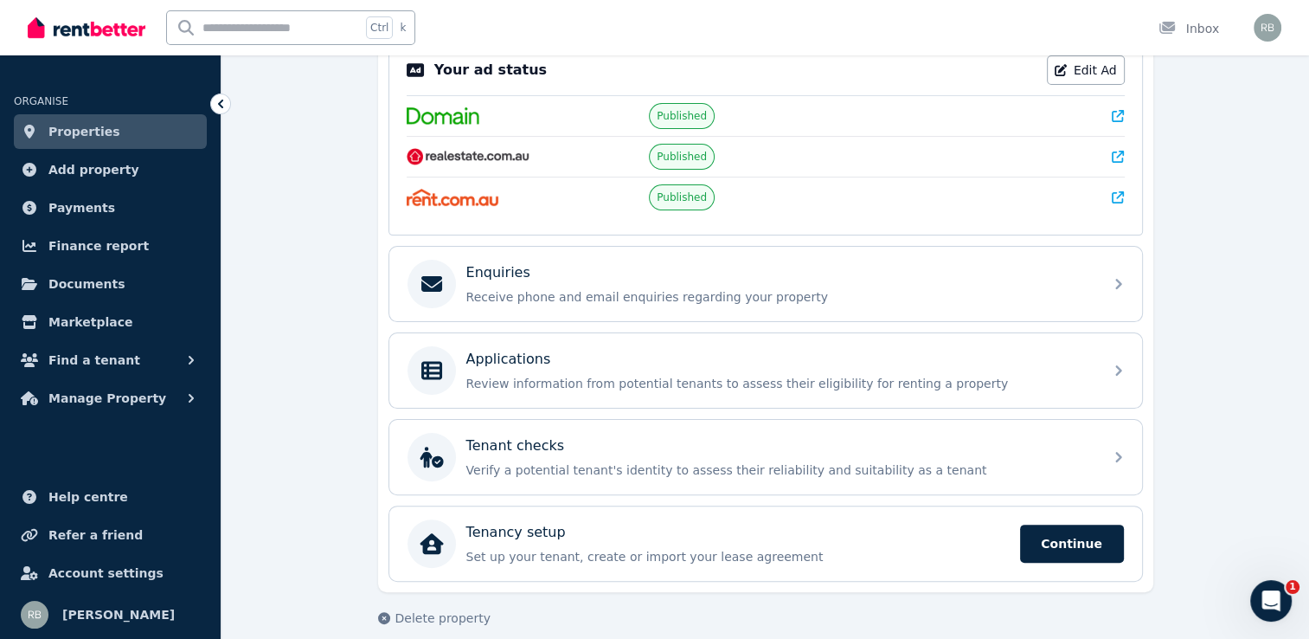
scroll to position [387, 0]
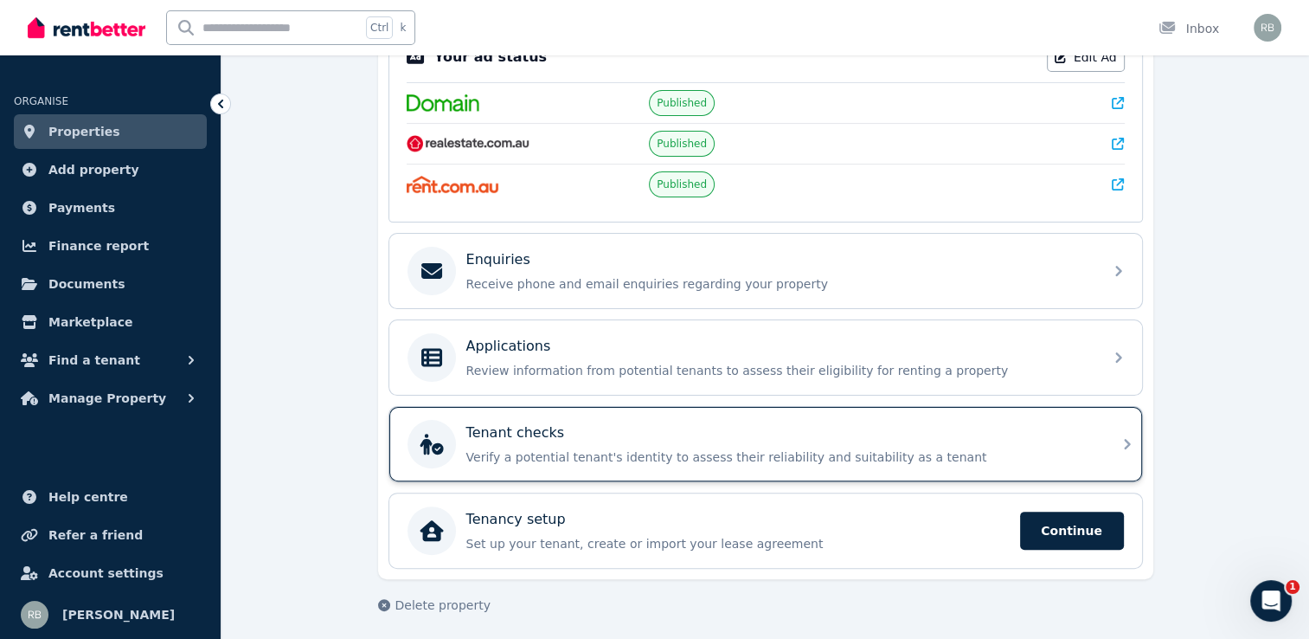
click at [1038, 423] on div "Tenant checks" at bounding box center [779, 432] width 626 height 21
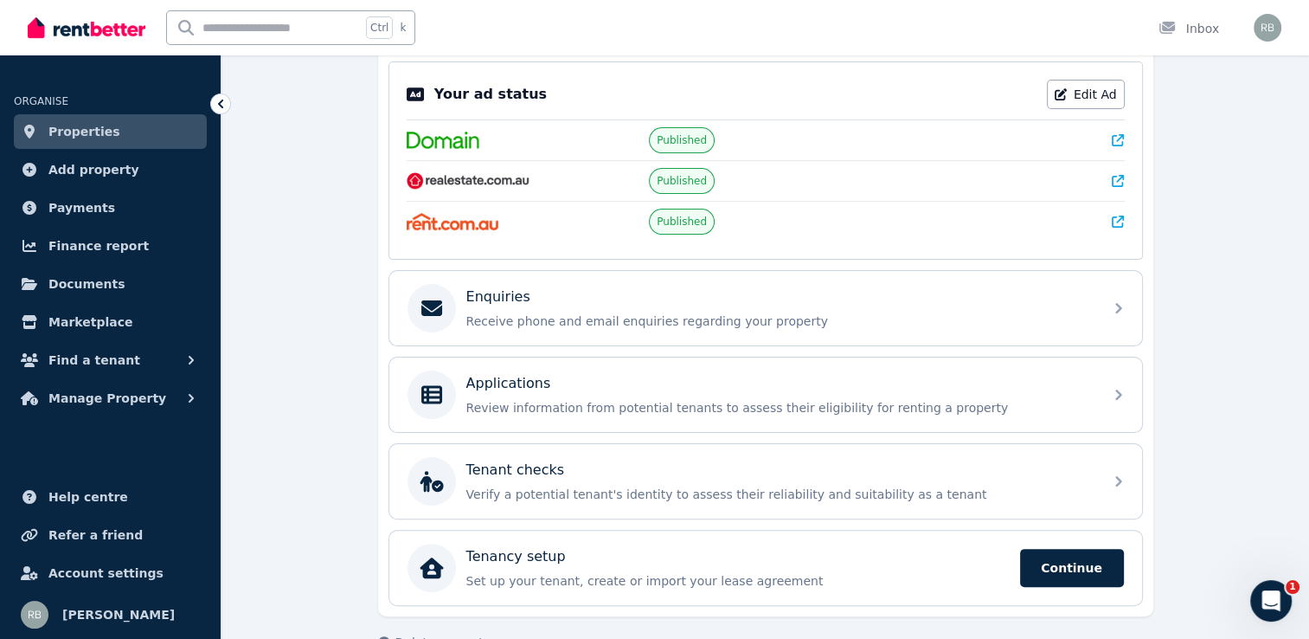
scroll to position [387, 0]
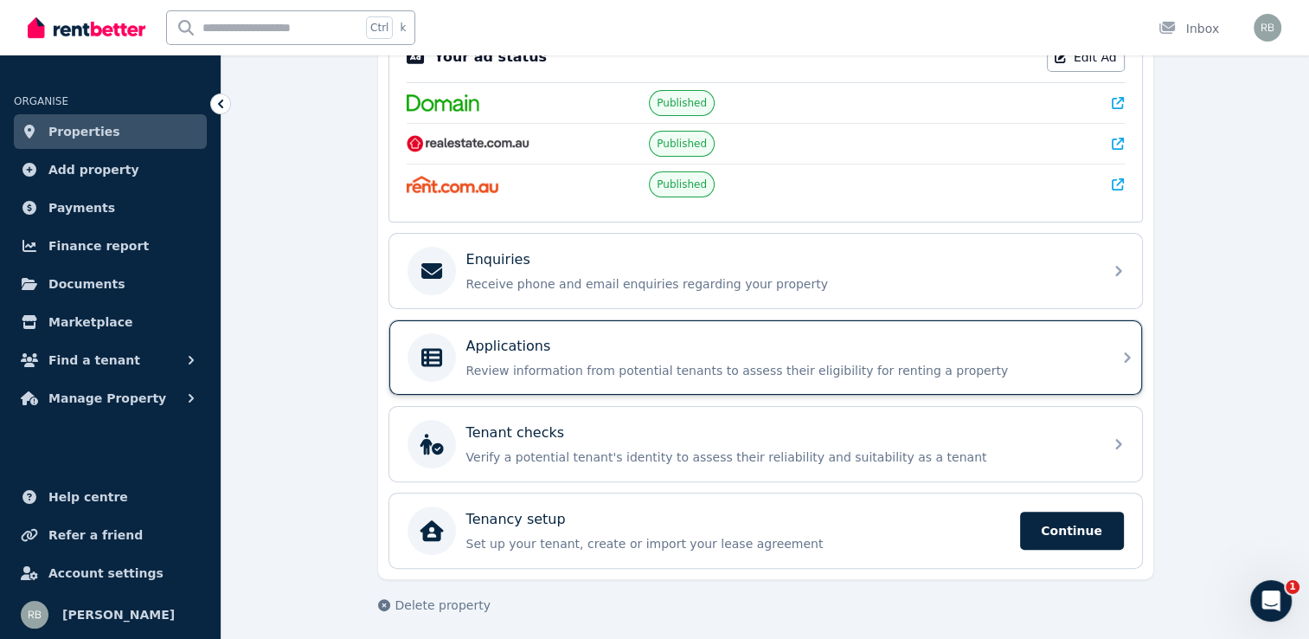
click at [1080, 365] on p "Review information from potential tenants to assess their eligibility for renti…" at bounding box center [779, 370] width 626 height 17
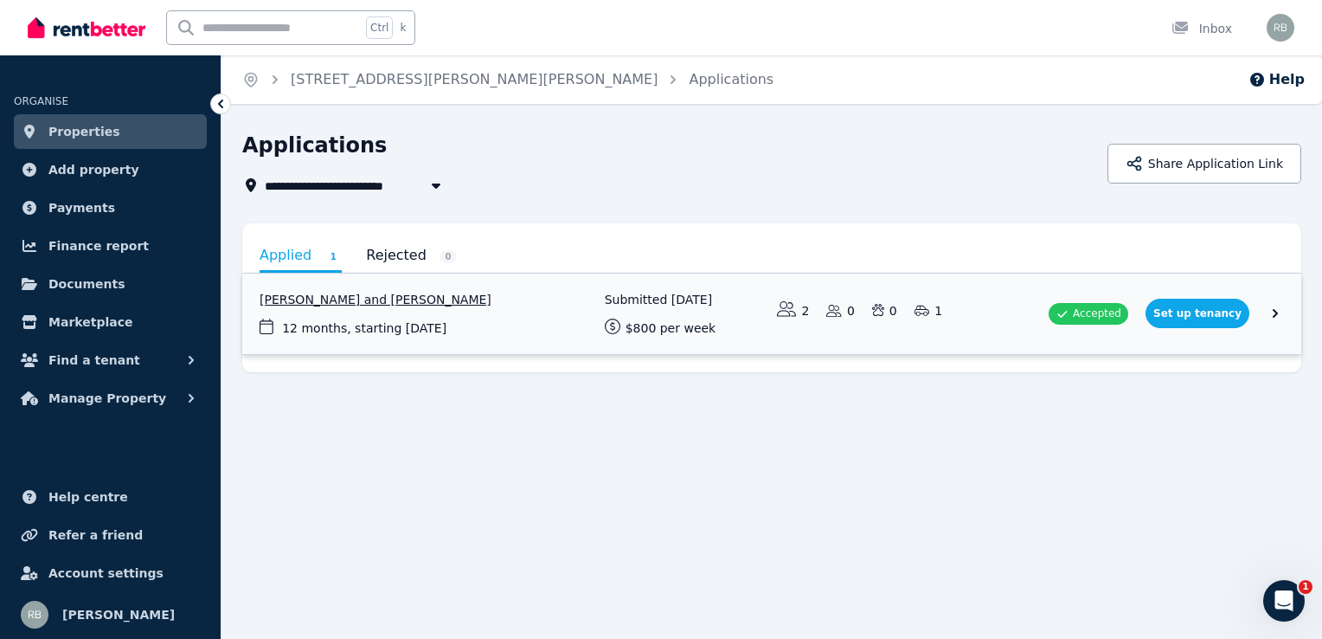
click at [380, 298] on link "View application: Oluwanifemi Olumide and Adebayo Olumide" at bounding box center [771, 313] width 1059 height 80
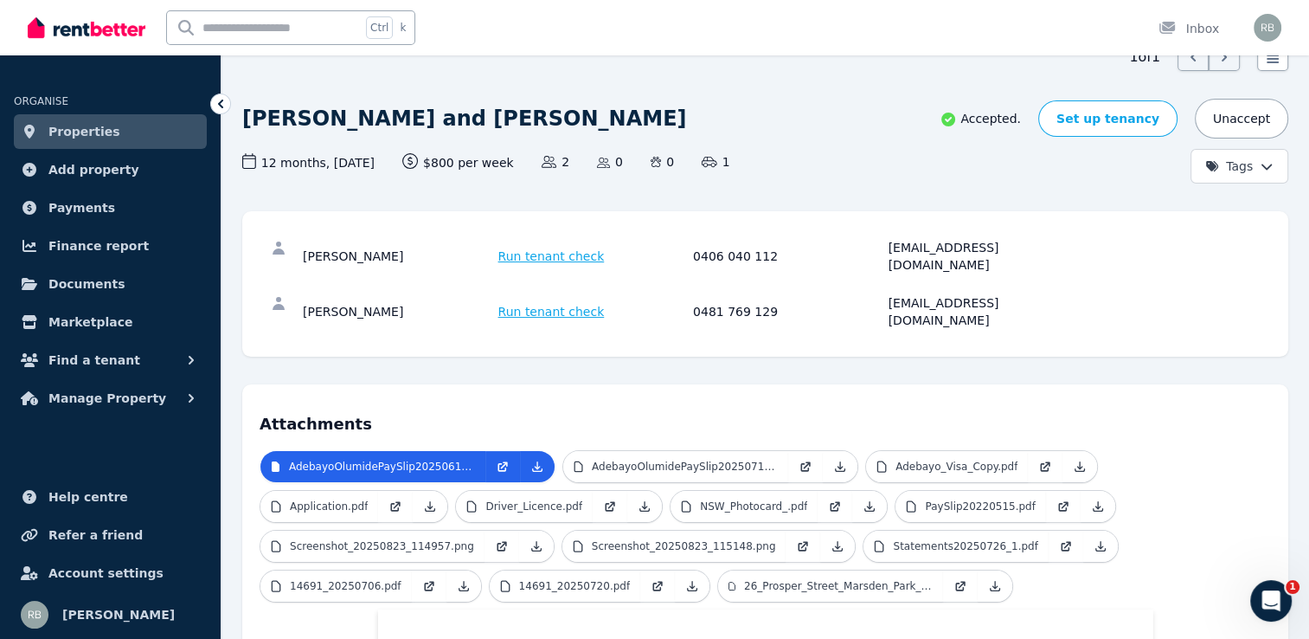
scroll to position [90, 0]
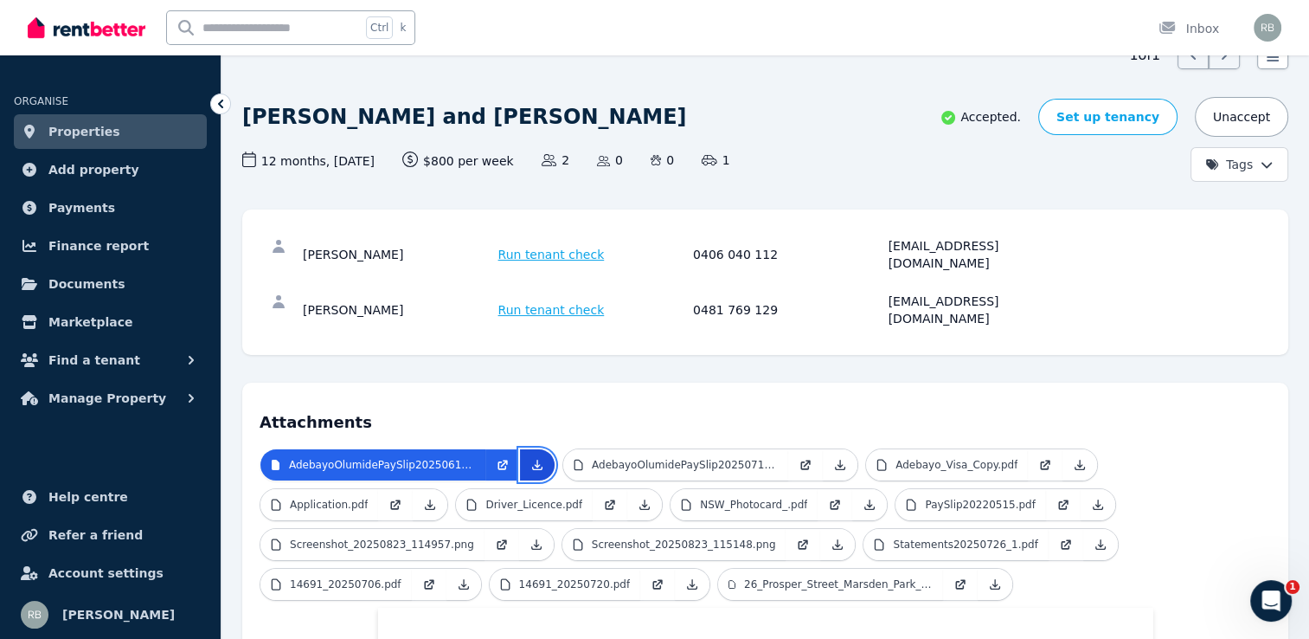
click at [533, 458] on icon at bounding box center [537, 465] width 14 height 14
click at [833, 458] on icon at bounding box center [840, 465] width 14 height 14
click at [1073, 458] on icon at bounding box center [1080, 465] width 14 height 14
click at [638, 497] on icon at bounding box center [645, 504] width 14 height 14
click at [700, 497] on p "NSW_Photocard_.pdf" at bounding box center [753, 504] width 107 height 14
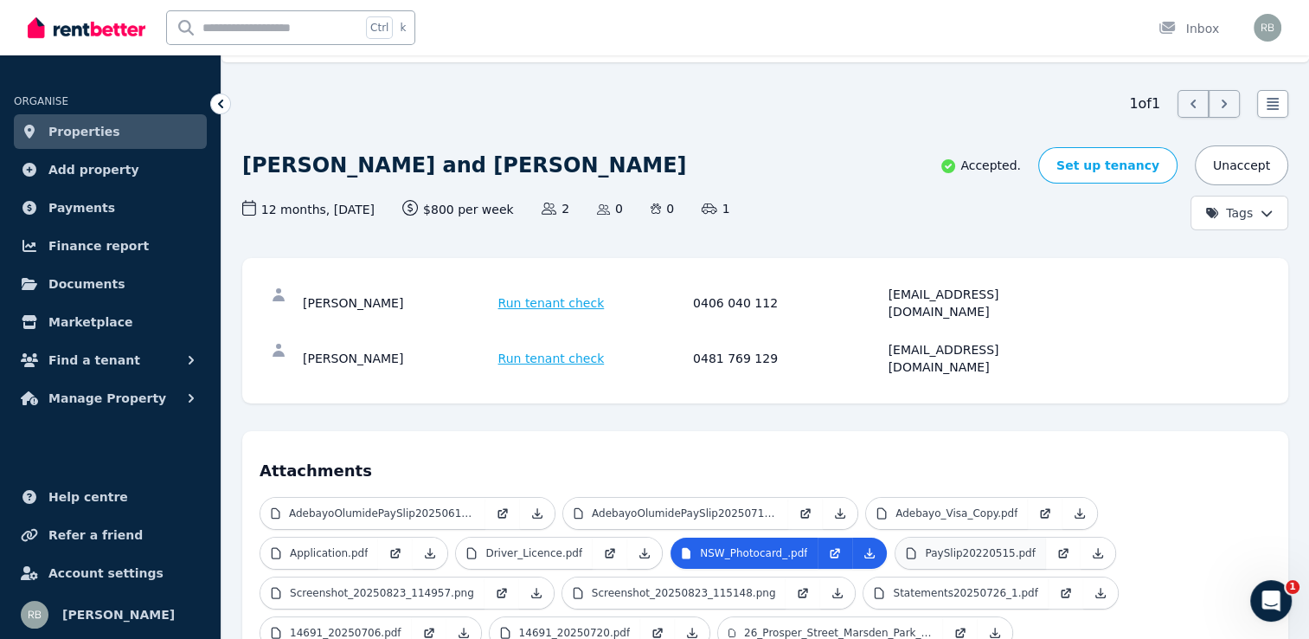
scroll to position [37, 0]
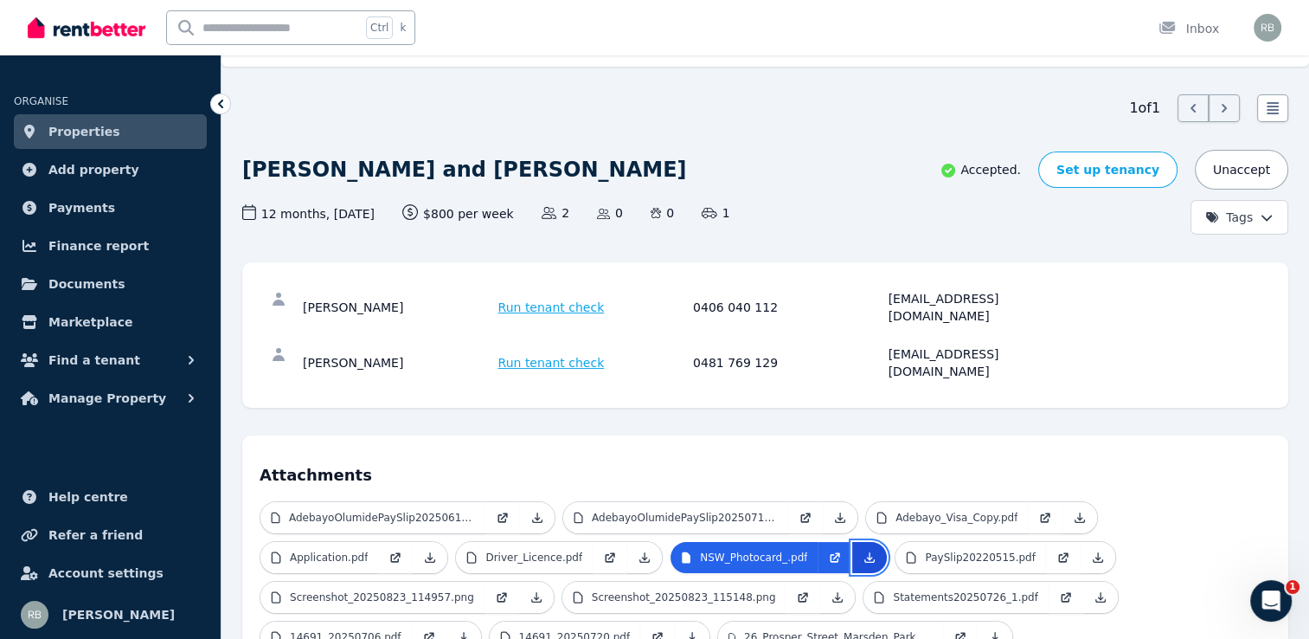
click at [865, 553] on icon at bounding box center [870, 558] width 10 height 10
click at [1091, 550] on icon at bounding box center [1098, 557] width 14 height 14
click at [925, 550] on p "PaySlip20220515.pdf" at bounding box center [980, 557] width 110 height 14
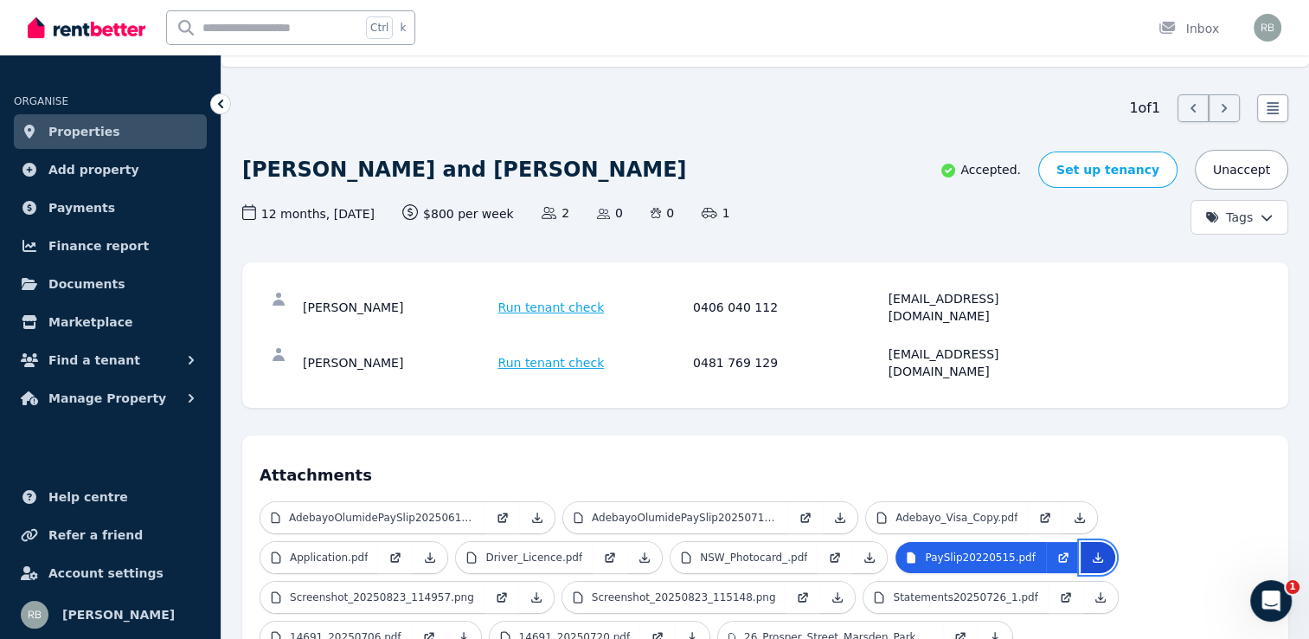
click at [1091, 550] on icon at bounding box center [1098, 557] width 14 height 14
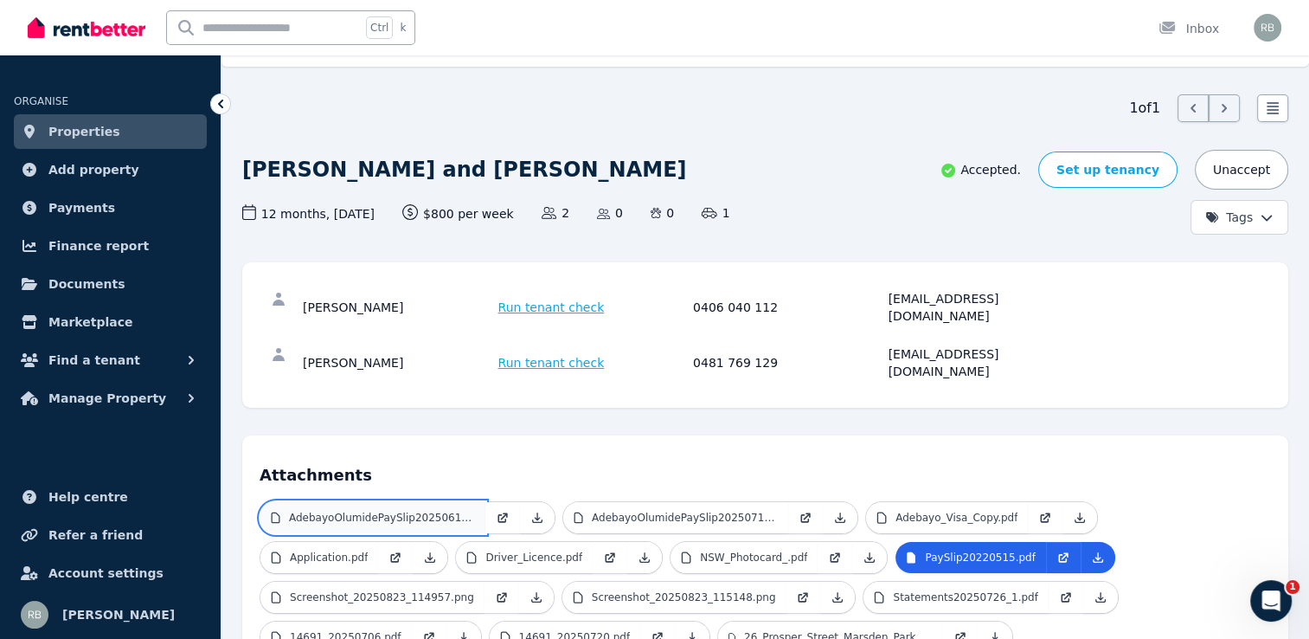
click at [368, 510] on p "AdebayoOlumidePaySlip20250615.pdf" at bounding box center [382, 517] width 186 height 14
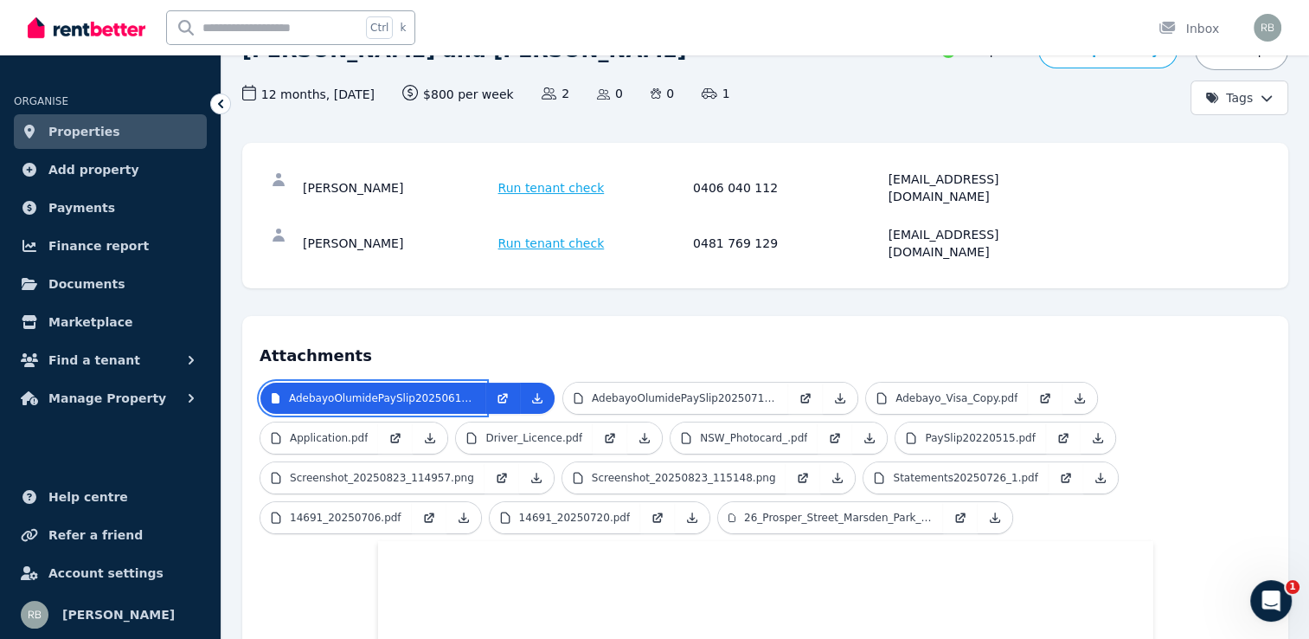
scroll to position [165, 0]
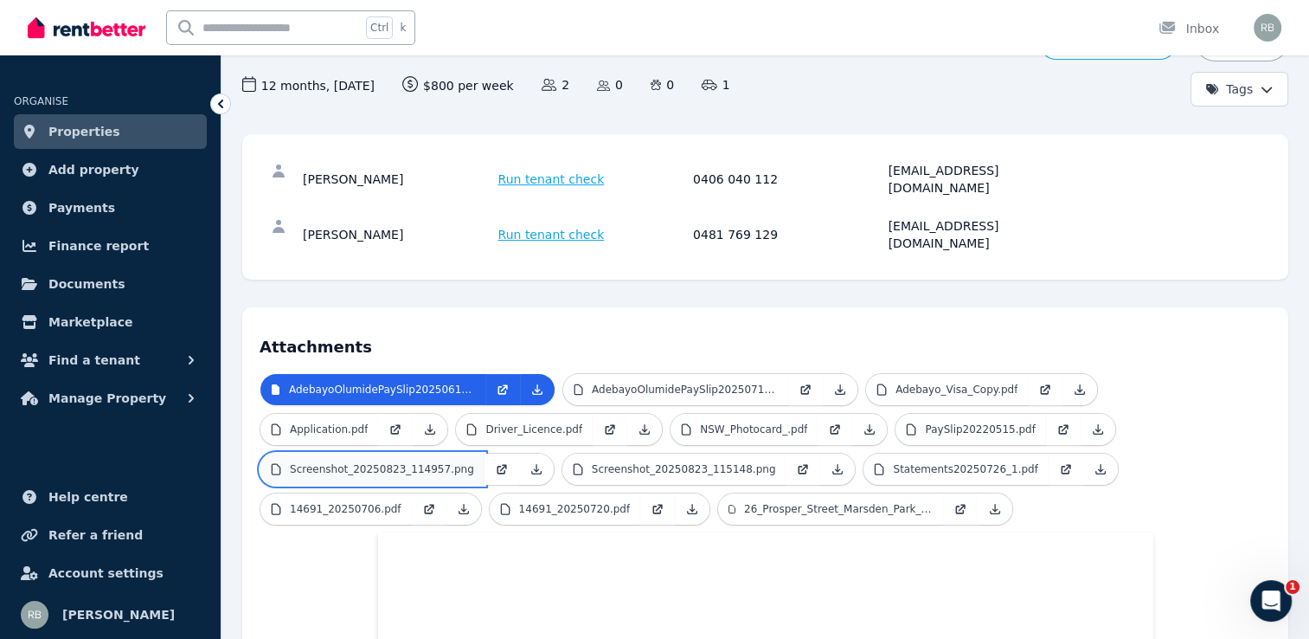
click at [474, 462] on p "Screenshot_20250823_114957.png" at bounding box center [382, 469] width 184 height 14
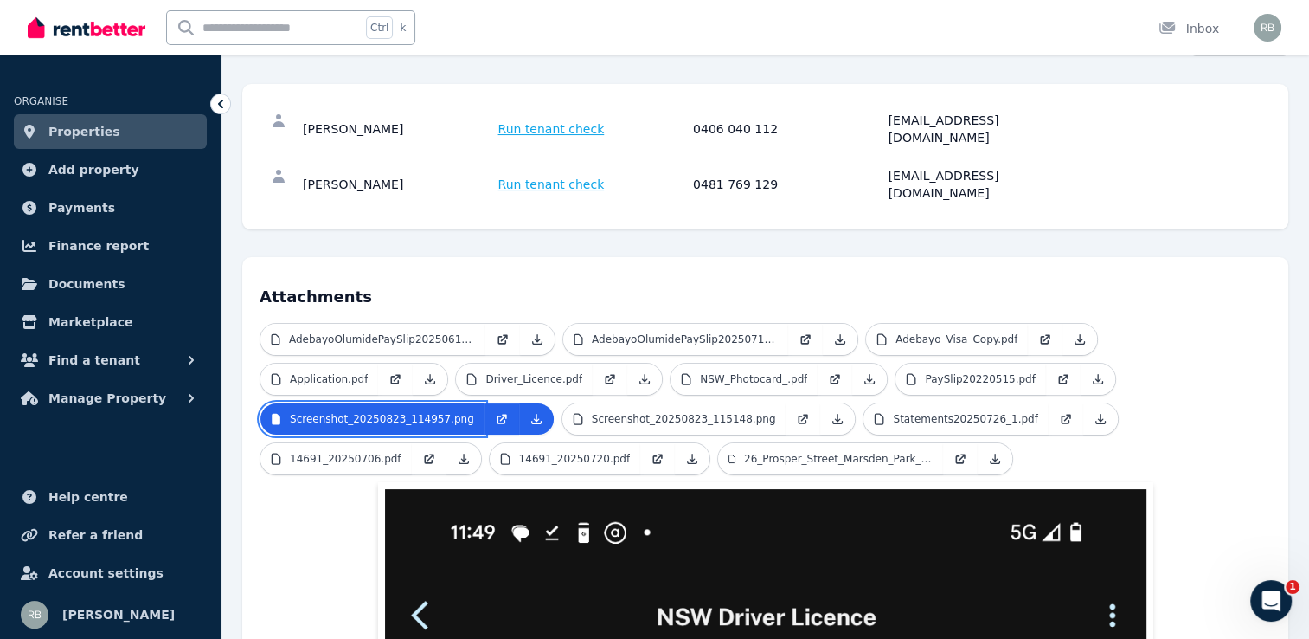
scroll to position [210, 0]
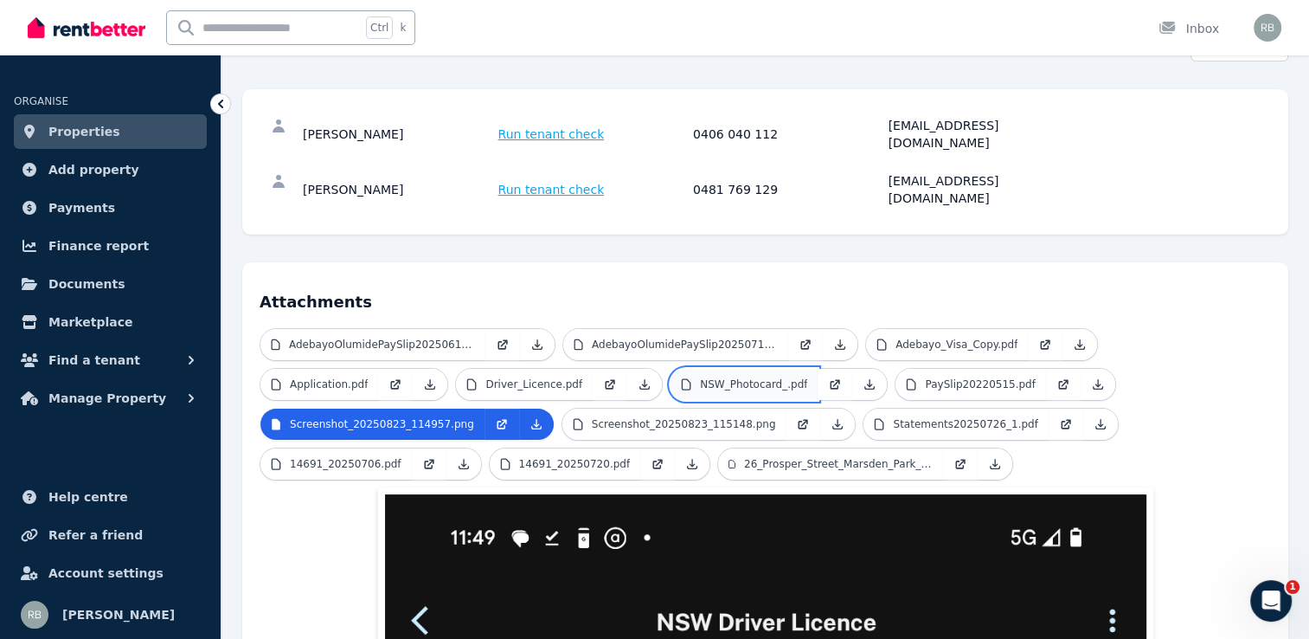
click at [700, 377] on p "NSW_Photocard_.pdf" at bounding box center [753, 384] width 107 height 14
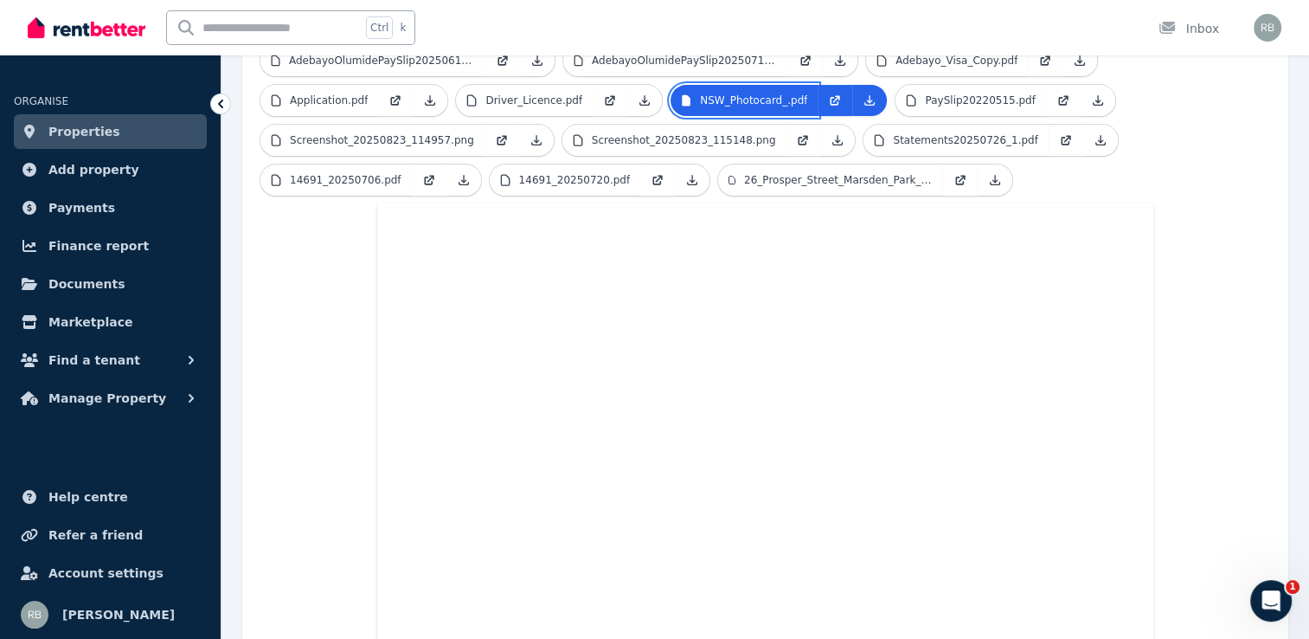
scroll to position [421, 0]
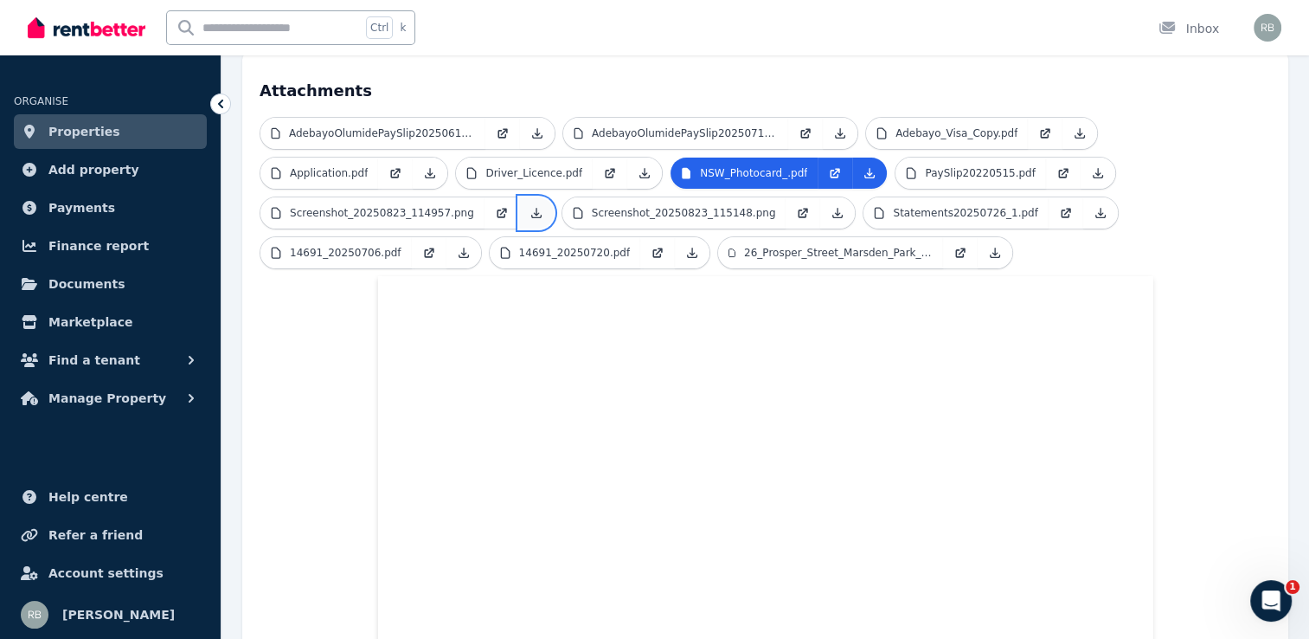
click at [543, 206] on icon at bounding box center [536, 213] width 14 height 14
click at [592, 206] on p "Screenshot_20250823_115148.png" at bounding box center [684, 213] width 184 height 14
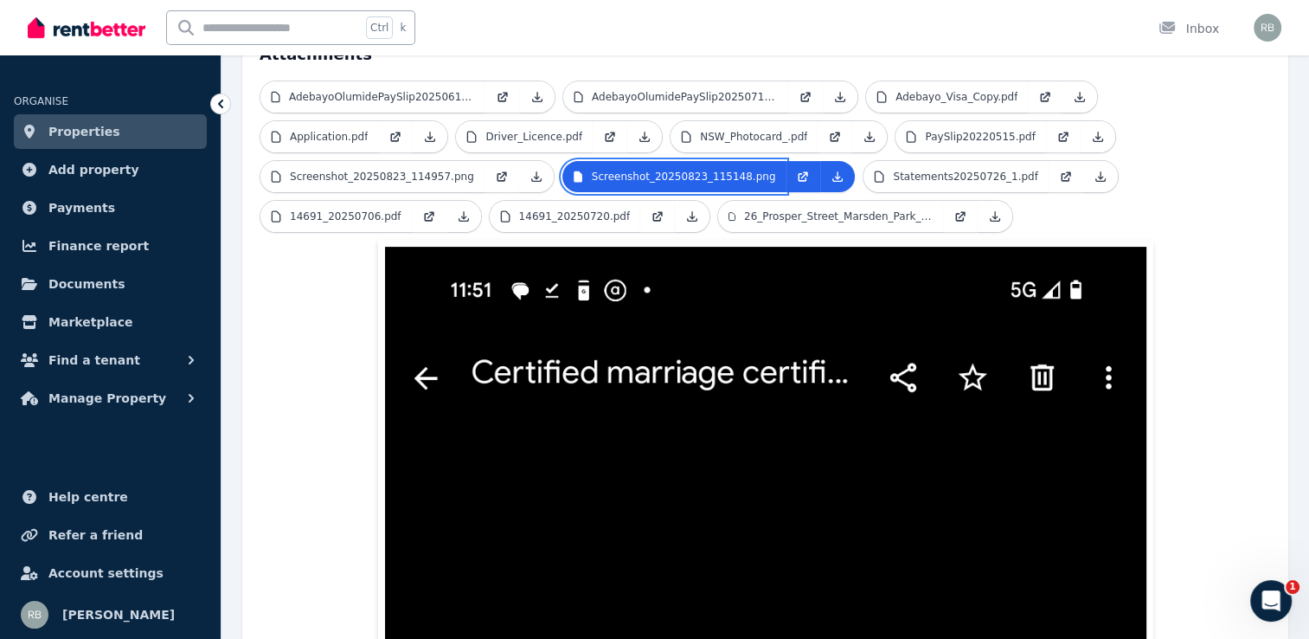
scroll to position [457, 0]
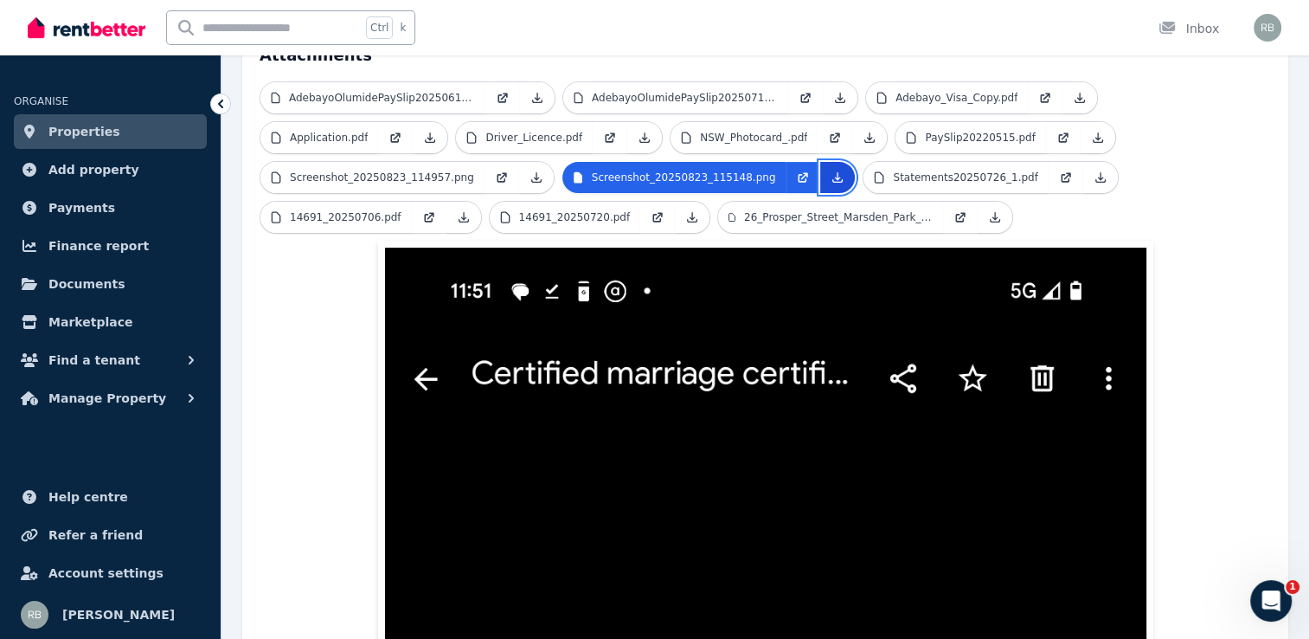
click at [831, 170] on icon at bounding box center [838, 177] width 14 height 14
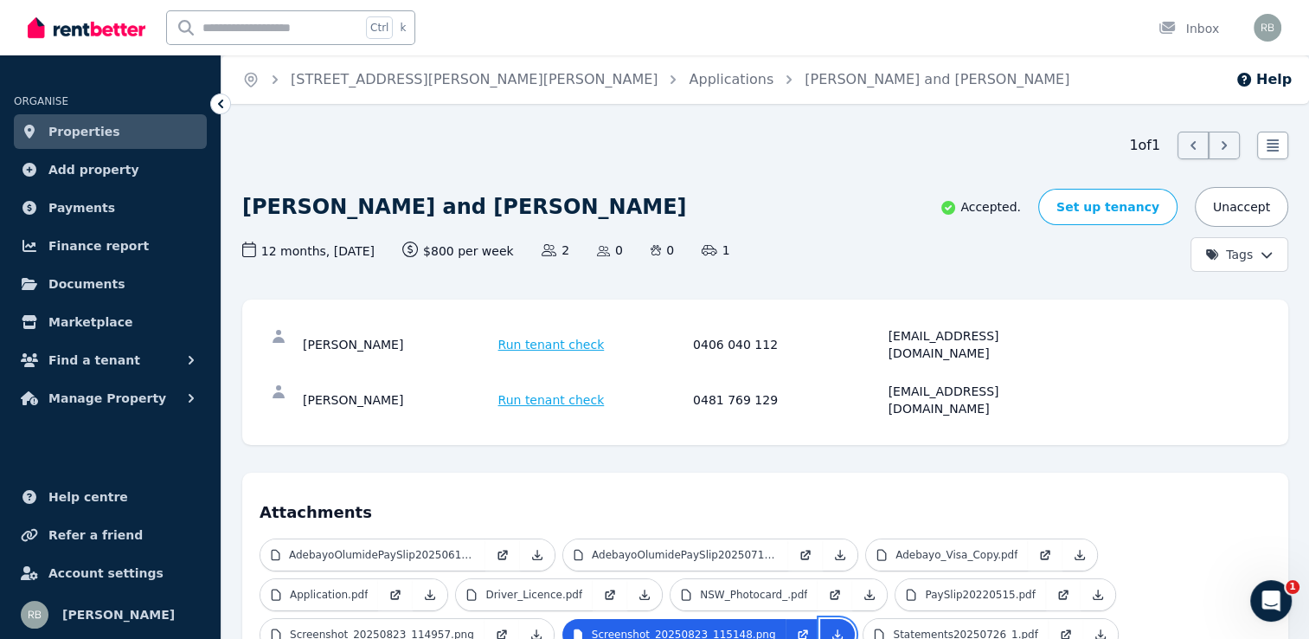
scroll to position [92, 0]
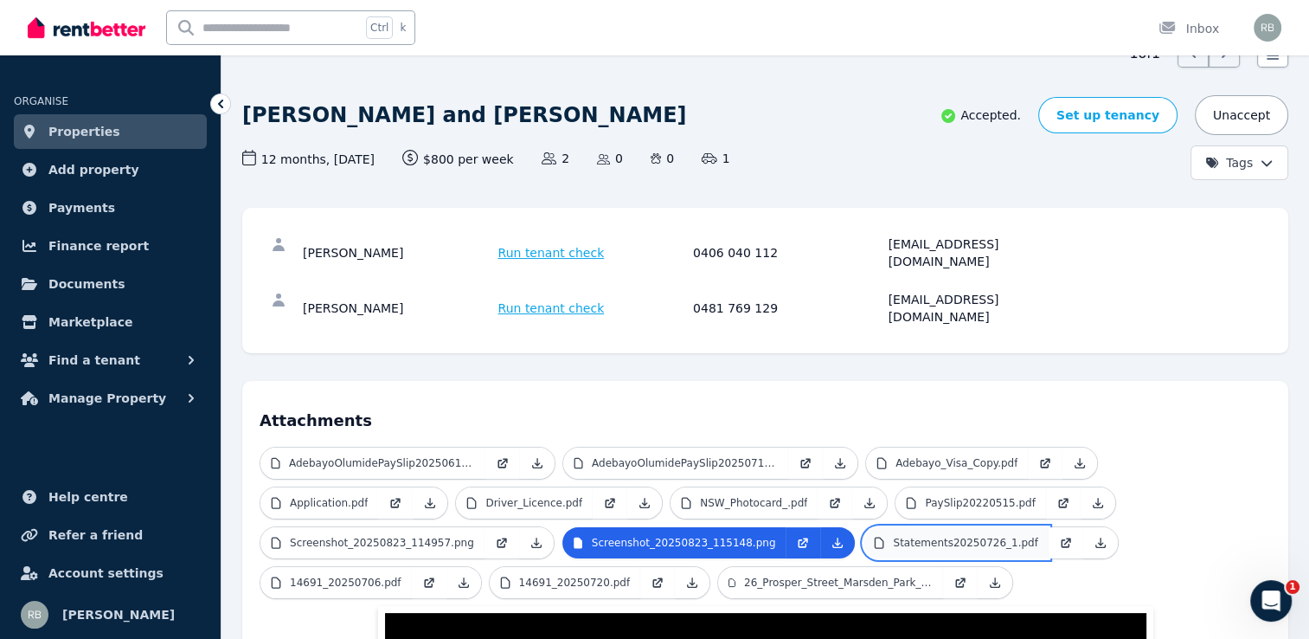
click at [893, 536] on p "Statements20250726_1.pdf" at bounding box center [965, 543] width 144 height 14
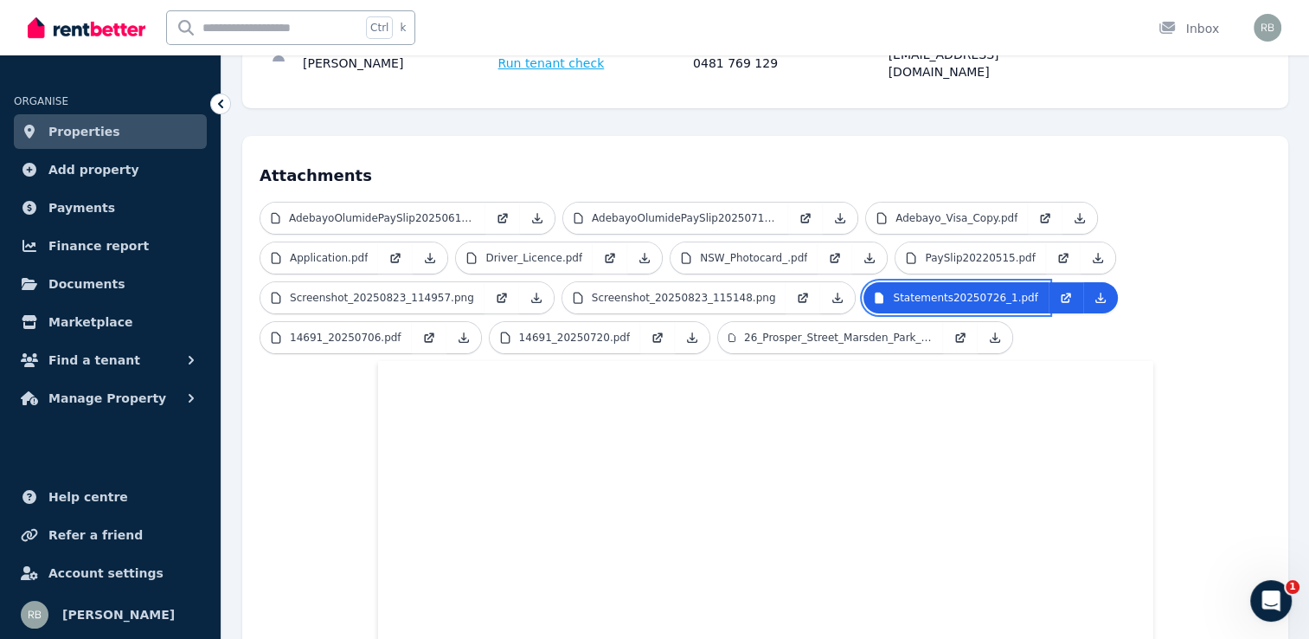
scroll to position [0, 0]
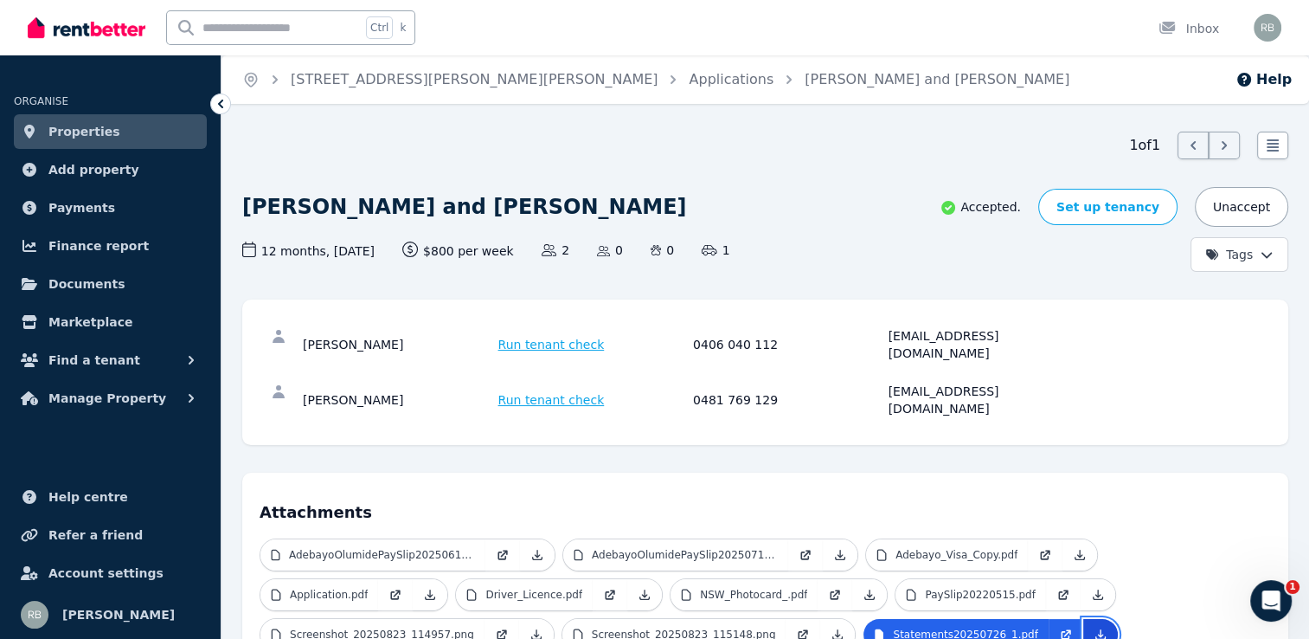
click at [1095, 630] on icon at bounding box center [1100, 635] width 10 height 10
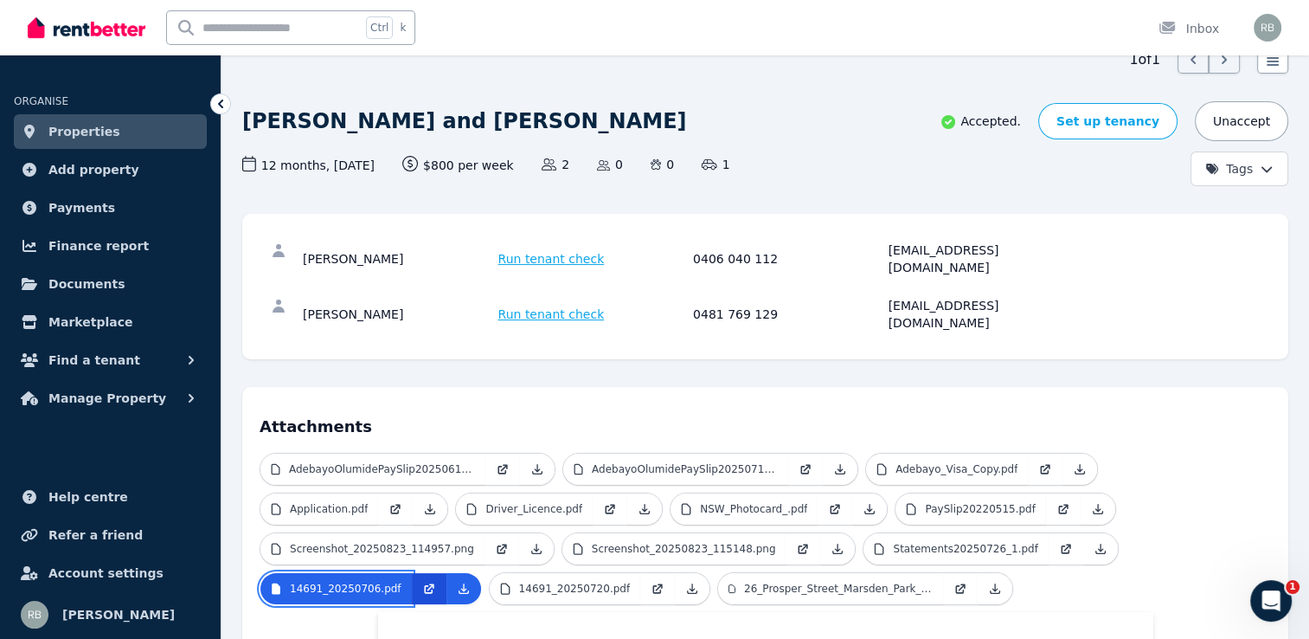
scroll to position [87, 0]
click at [471, 581] on icon at bounding box center [464, 588] width 14 height 14
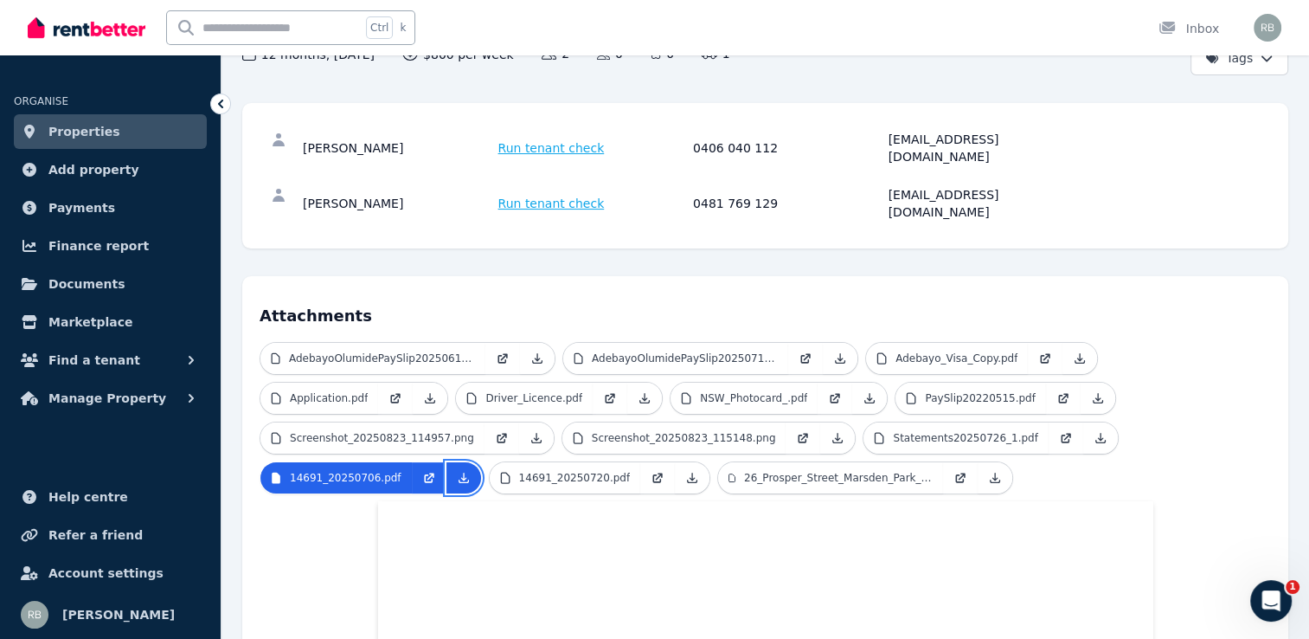
scroll to position [197, 0]
click at [699, 470] on icon at bounding box center [692, 477] width 14 height 14
click at [716, 440] on ul "AdebayoOlumidePaySlip20250615.pdf AdebayoOlumidePaySlip20250713.pdf Adebayo_Vis…" at bounding box center [765, 420] width 1011 height 159
click at [631, 470] on p "14691_20250720.pdf" at bounding box center [575, 477] width 112 height 14
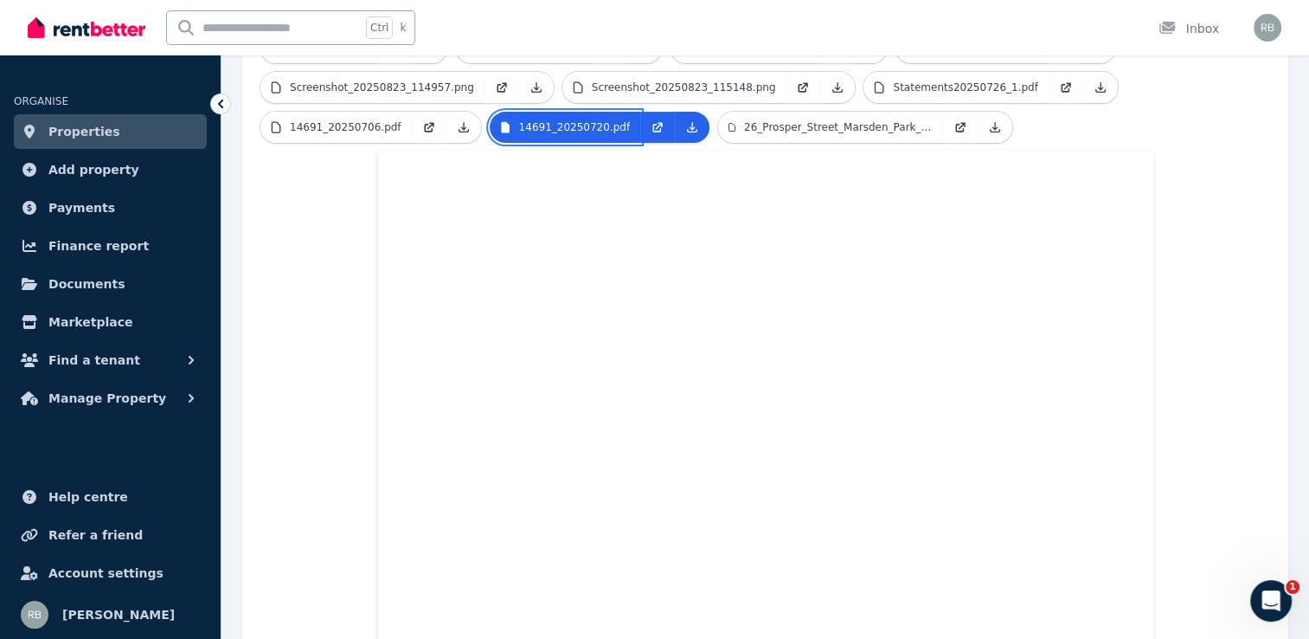
scroll to position [314, 0]
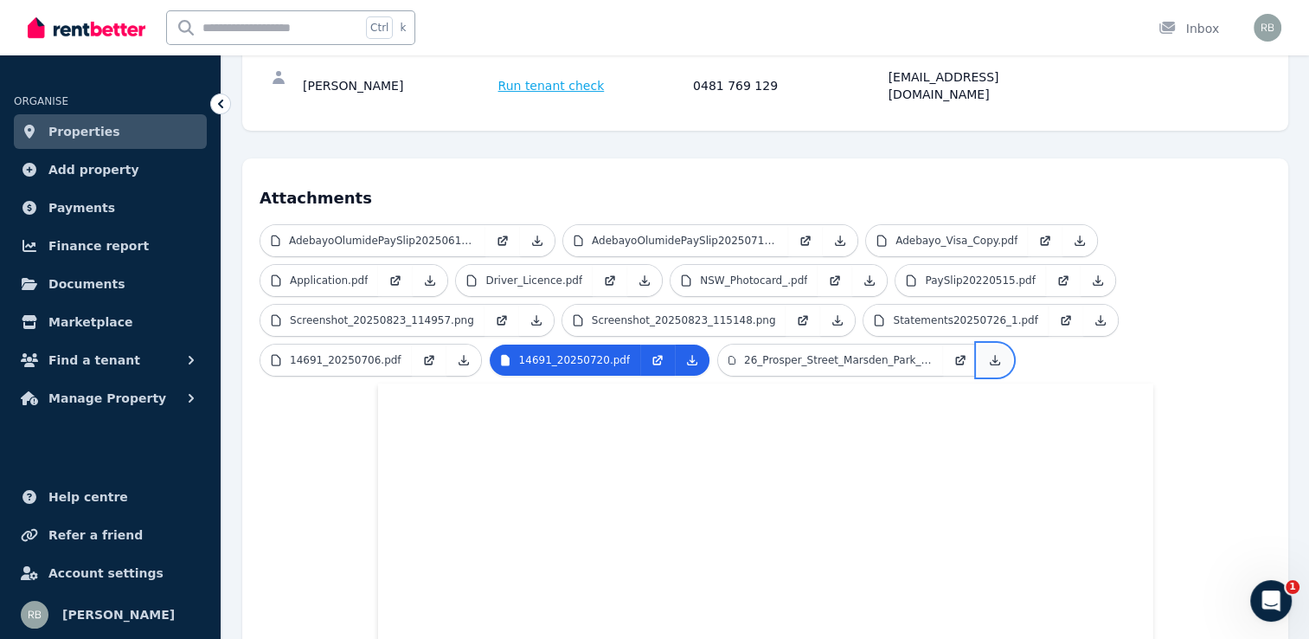
click at [988, 353] on icon at bounding box center [995, 360] width 14 height 14
click at [744, 353] on p "26_Prosper_Street_Marsden_Park_NSW_2765.pdf" at bounding box center [838, 360] width 189 height 14
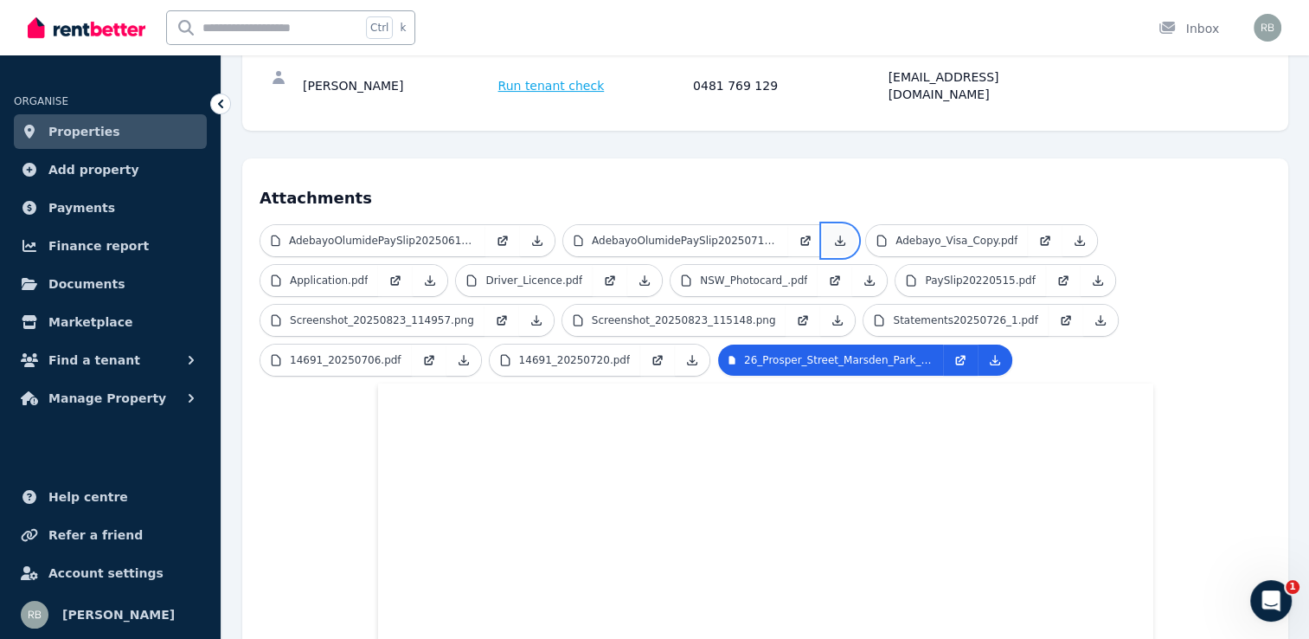
click at [836, 236] on icon at bounding box center [841, 241] width 10 height 10
